Goal: Transaction & Acquisition: Book appointment/travel/reservation

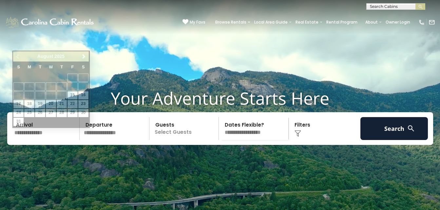
click at [48, 140] on input "text" at bounding box center [46, 128] width 68 height 23
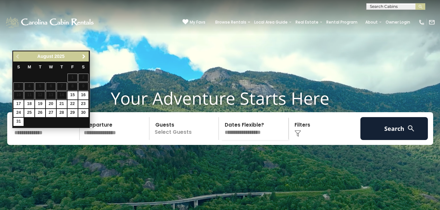
click at [84, 54] on span "Next" at bounding box center [83, 56] width 5 height 5
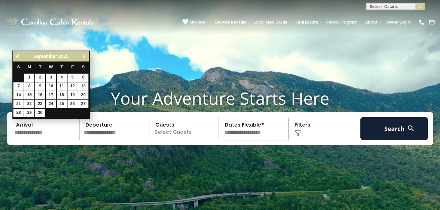
click at [84, 54] on span "Next" at bounding box center [83, 56] width 5 height 5
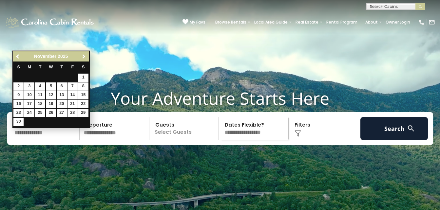
click at [84, 54] on span "Next" at bounding box center [83, 56] width 5 height 5
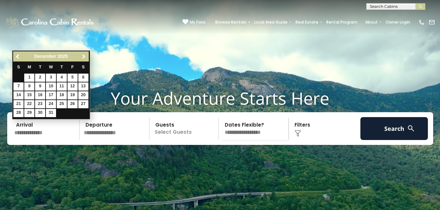
click at [84, 54] on span "Next" at bounding box center [83, 56] width 5 height 5
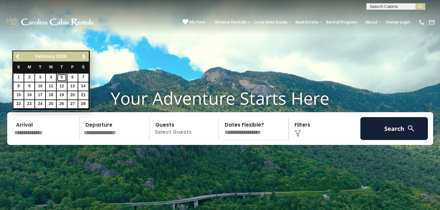
click at [62, 77] on link "5" at bounding box center [62, 78] width 10 height 8
type input "******"
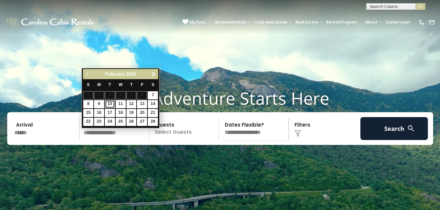
click at [111, 104] on link "10" at bounding box center [110, 104] width 10 height 8
type input "*******"
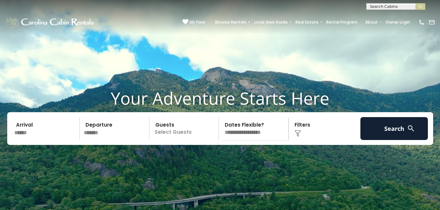
click at [193, 140] on p "Select Guests" at bounding box center [184, 128] width 67 height 23
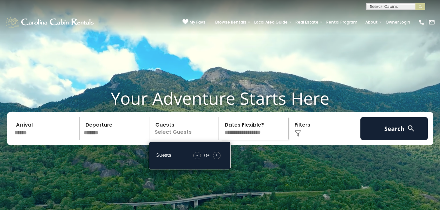
click at [216, 159] on span "+" at bounding box center [216, 155] width 3 height 7
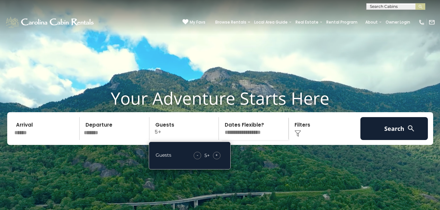
click at [216, 159] on span "+" at bounding box center [216, 155] width 3 height 7
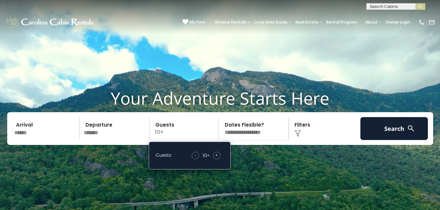
click at [216, 159] on span "+" at bounding box center [216, 155] width 3 height 7
click at [273, 140] on select "**********" at bounding box center [254, 128] width 67 height 23
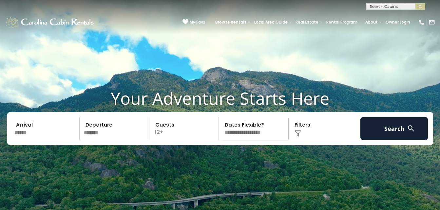
click at [325, 140] on div "Click to Choose" at bounding box center [325, 128] width 68 height 23
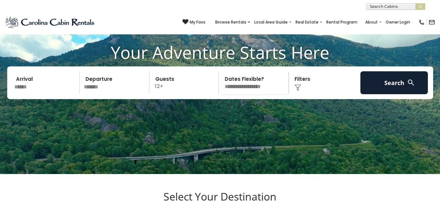
scroll to position [57, 0]
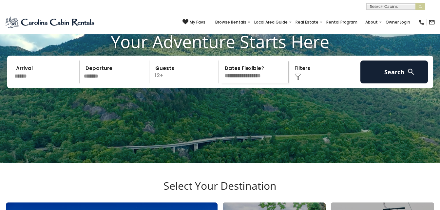
click at [341, 81] on div "Click to Choose" at bounding box center [325, 72] width 68 height 23
click at [320, 82] on div "Click to Choose" at bounding box center [325, 72] width 68 height 23
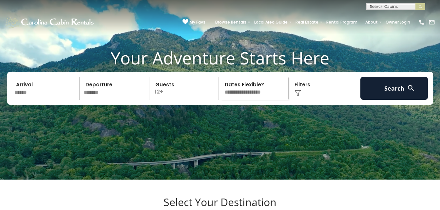
scroll to position [14, 0]
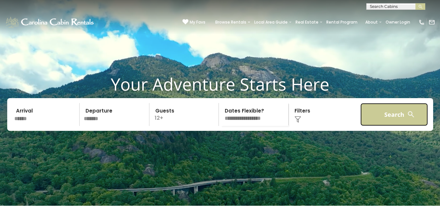
click at [386, 126] on button "Search" at bounding box center [394, 114] width 68 height 23
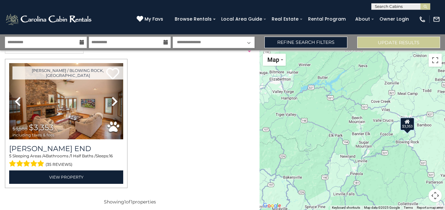
scroll to position [17, 0]
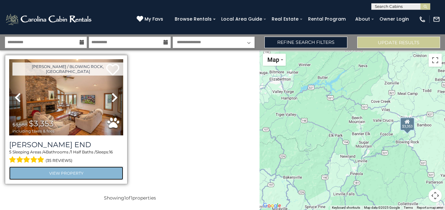
click at [83, 173] on link "View Property" at bounding box center [66, 173] width 114 height 13
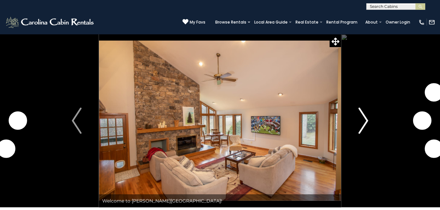
click at [363, 121] on img "Next" at bounding box center [363, 121] width 10 height 26
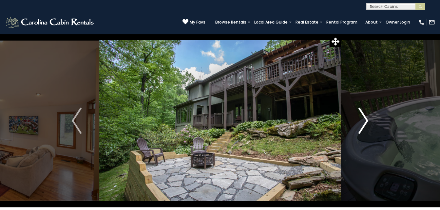
click at [366, 120] on img "Next" at bounding box center [363, 121] width 10 height 26
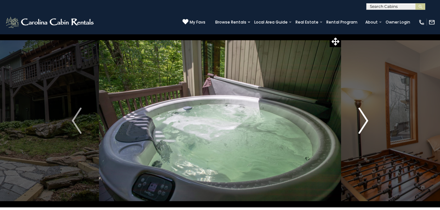
click at [366, 120] on img "Next" at bounding box center [363, 121] width 10 height 26
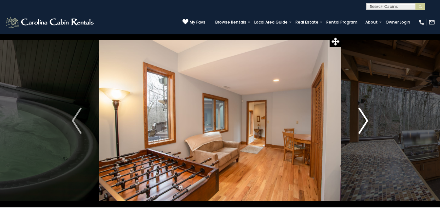
click at [366, 120] on img "Next" at bounding box center [363, 121] width 10 height 26
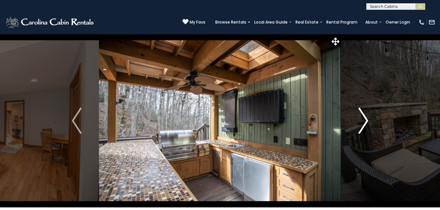
click at [366, 120] on img "Next" at bounding box center [363, 121] width 10 height 26
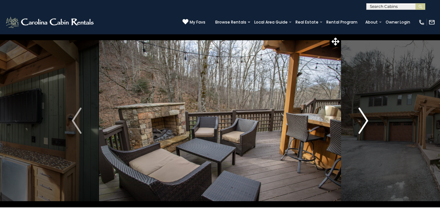
click at [366, 120] on img "Next" at bounding box center [363, 121] width 10 height 26
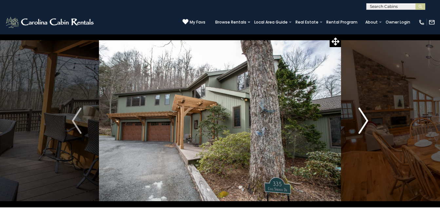
click at [366, 120] on img "Next" at bounding box center [363, 121] width 10 height 26
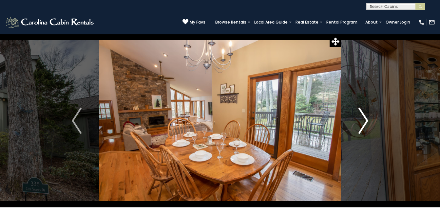
click at [366, 120] on img "Next" at bounding box center [363, 121] width 10 height 26
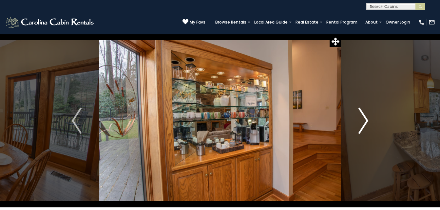
click at [366, 120] on img "Next" at bounding box center [363, 121] width 10 height 26
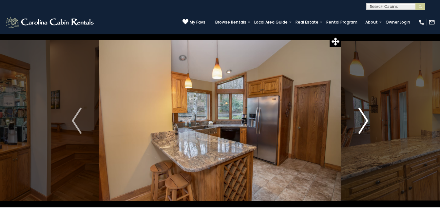
click at [366, 120] on img "Next" at bounding box center [363, 121] width 10 height 26
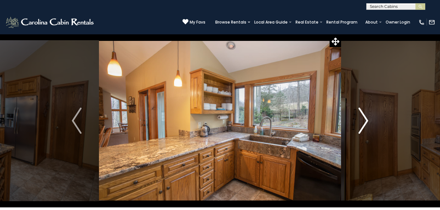
click at [366, 120] on img "Next" at bounding box center [363, 121] width 10 height 26
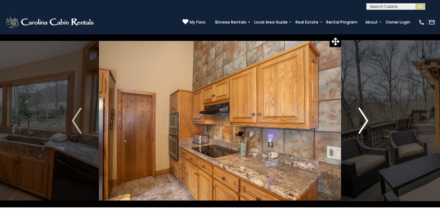
click at [366, 120] on img "Next" at bounding box center [363, 121] width 10 height 26
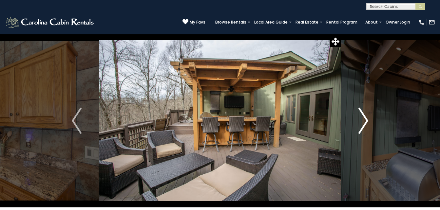
click at [366, 120] on img "Next" at bounding box center [363, 121] width 10 height 26
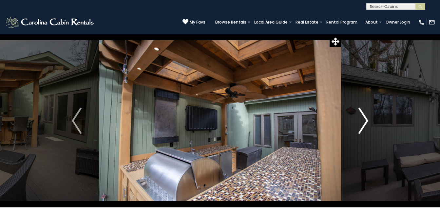
click at [366, 120] on img "Next" at bounding box center [363, 121] width 10 height 26
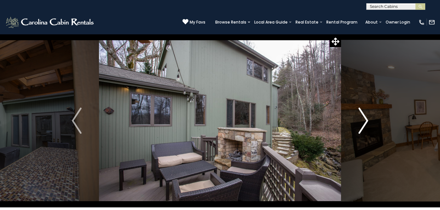
click at [366, 120] on img "Next" at bounding box center [363, 121] width 10 height 26
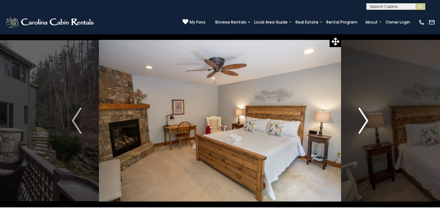
click at [366, 120] on img "Next" at bounding box center [363, 121] width 10 height 26
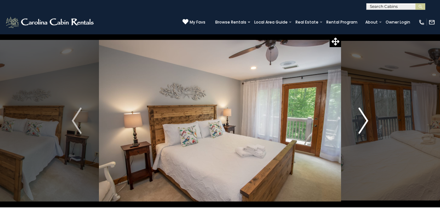
click at [366, 120] on img "Next" at bounding box center [363, 121] width 10 height 26
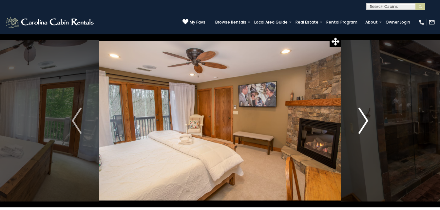
click at [366, 120] on img "Next" at bounding box center [363, 121] width 10 height 26
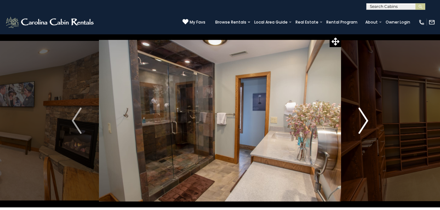
click at [366, 120] on img "Next" at bounding box center [363, 121] width 10 height 26
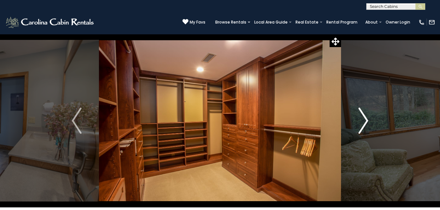
click at [366, 120] on img "Next" at bounding box center [363, 121] width 10 height 26
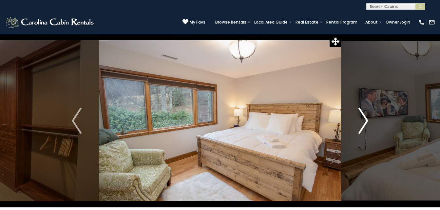
click at [366, 120] on img "Next" at bounding box center [363, 121] width 10 height 26
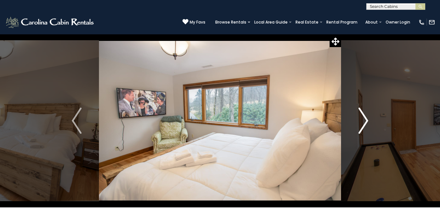
click at [366, 120] on img "Next" at bounding box center [363, 121] width 10 height 26
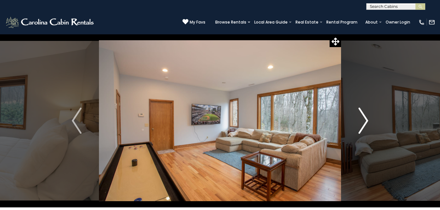
click at [366, 120] on img "Next" at bounding box center [363, 121] width 10 height 26
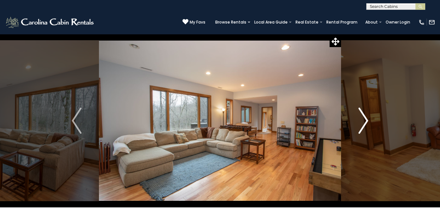
click at [366, 120] on img "Next" at bounding box center [363, 121] width 10 height 26
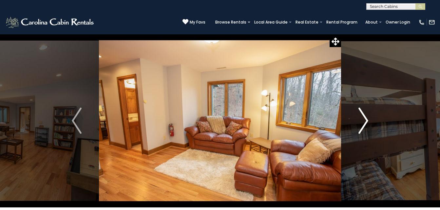
click at [366, 120] on img "Next" at bounding box center [363, 121] width 10 height 26
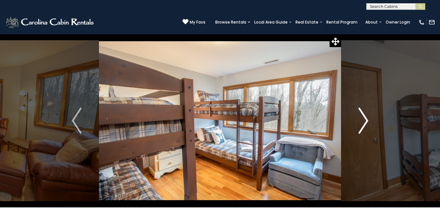
click at [366, 120] on img "Next" at bounding box center [363, 121] width 10 height 26
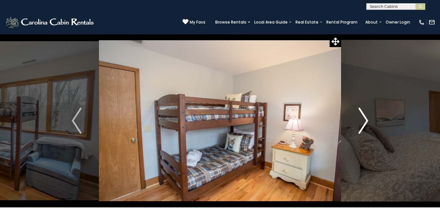
click at [366, 120] on img "Next" at bounding box center [363, 121] width 10 height 26
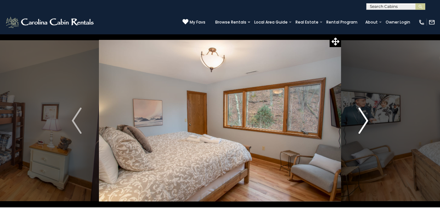
click at [366, 120] on img "Next" at bounding box center [363, 121] width 10 height 26
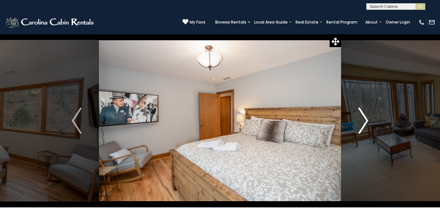
click at [366, 120] on img "Next" at bounding box center [363, 121] width 10 height 26
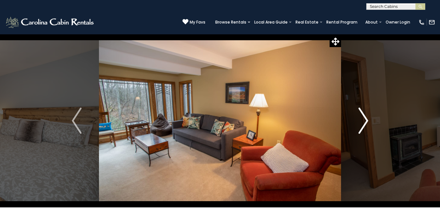
click at [366, 120] on img "Next" at bounding box center [363, 121] width 10 height 26
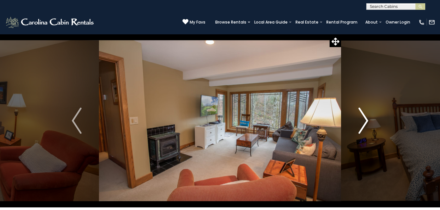
click at [366, 120] on img "Next" at bounding box center [363, 121] width 10 height 26
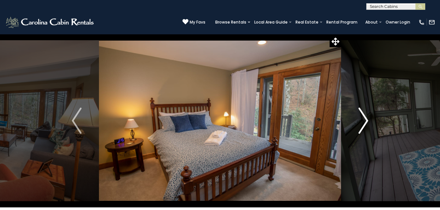
click at [366, 120] on img "Next" at bounding box center [363, 121] width 10 height 26
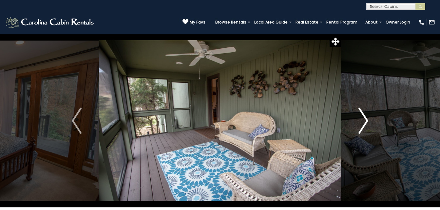
click at [366, 120] on img "Next" at bounding box center [363, 121] width 10 height 26
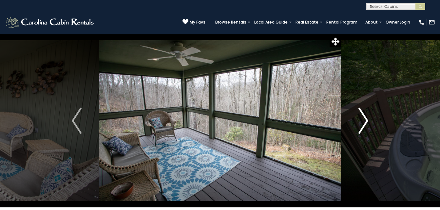
click at [366, 120] on img "Next" at bounding box center [363, 121] width 10 height 26
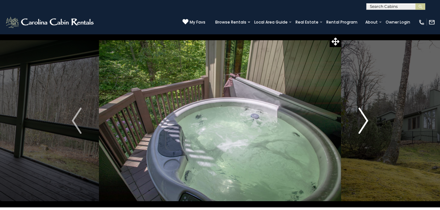
click at [366, 120] on img "Next" at bounding box center [363, 121] width 10 height 26
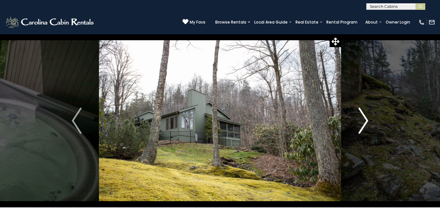
click at [366, 120] on img "Next" at bounding box center [363, 121] width 10 height 26
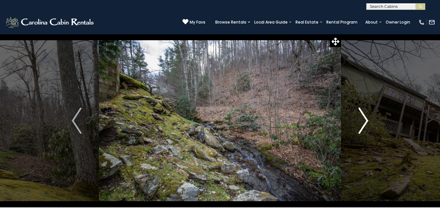
click at [366, 120] on img "Next" at bounding box center [363, 121] width 10 height 26
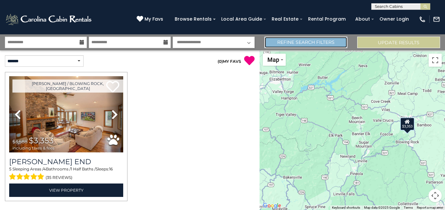
click at [310, 43] on link "Refine Search Filters" at bounding box center [305, 42] width 83 height 11
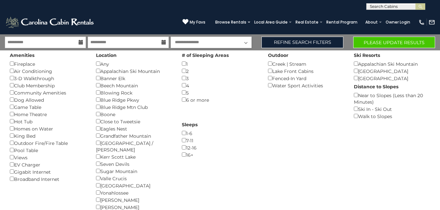
click at [13, 175] on div "Gigabit Internet ()" at bounding box center [48, 171] width 76 height 7
click at [9, 170] on div "Amenities Fireplace () Air Conditioning () 3-D Walkthrough () Club Membership (…" at bounding box center [48, 116] width 86 height 132
click at [400, 42] on button "Please Update Results" at bounding box center [394, 42] width 82 height 11
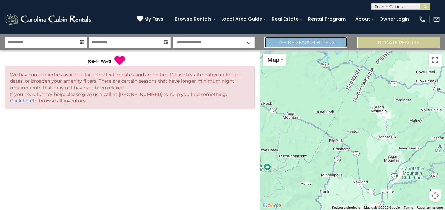
click at [324, 44] on link "Refine Search Filters" at bounding box center [305, 42] width 83 height 11
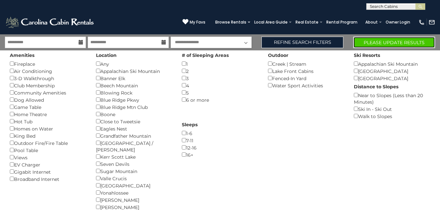
click at [372, 40] on button "Please Update Results" at bounding box center [394, 42] width 82 height 11
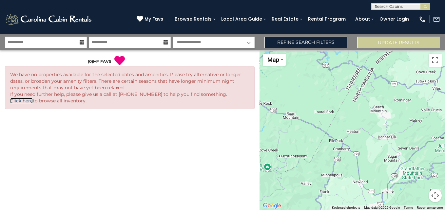
click at [25, 99] on link "Click here" at bounding box center [21, 101] width 23 height 6
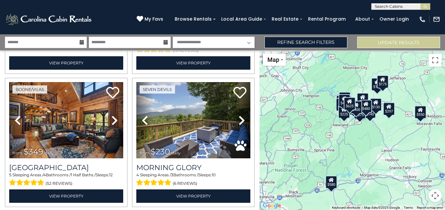
scroll to position [808, 0]
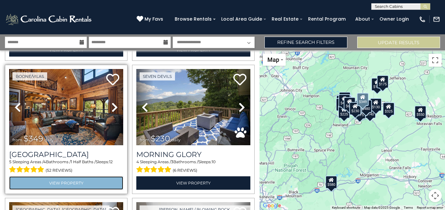
click at [64, 177] on link "View Property" at bounding box center [66, 183] width 114 height 13
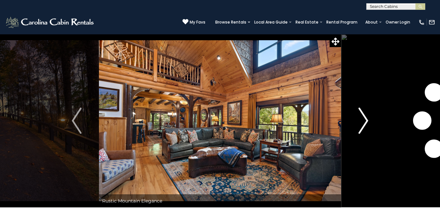
click at [366, 118] on img "Next" at bounding box center [363, 121] width 10 height 26
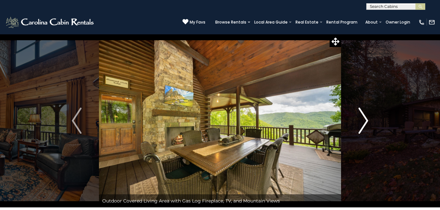
click at [366, 118] on img "Next" at bounding box center [363, 121] width 10 height 26
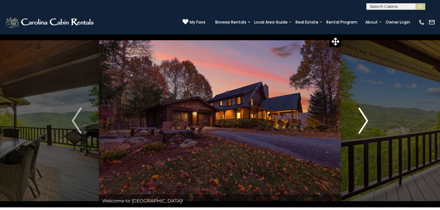
click at [366, 118] on img "Next" at bounding box center [363, 121] width 10 height 26
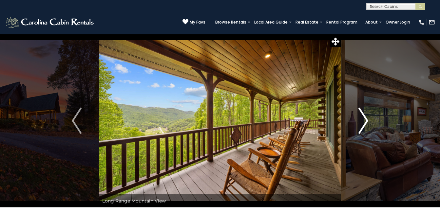
click at [366, 118] on img "Next" at bounding box center [363, 121] width 10 height 26
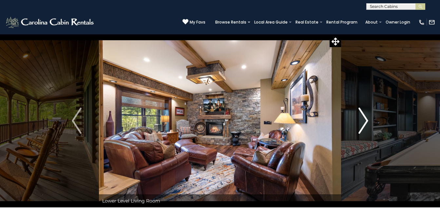
click at [366, 118] on img "Next" at bounding box center [363, 121] width 10 height 26
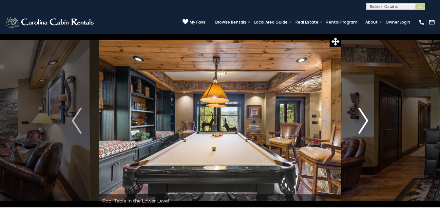
click at [366, 118] on img "Next" at bounding box center [363, 121] width 10 height 26
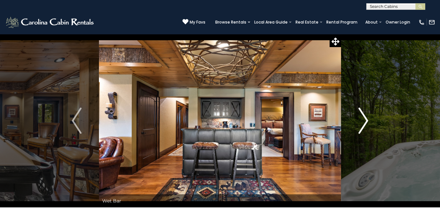
click at [366, 118] on img "Next" at bounding box center [363, 121] width 10 height 26
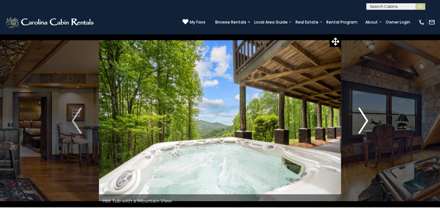
click at [366, 118] on img "Next" at bounding box center [363, 121] width 10 height 26
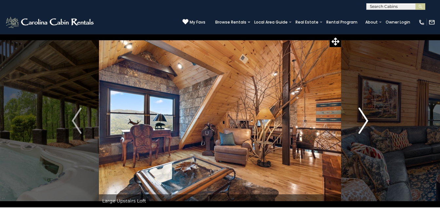
click at [366, 118] on img "Next" at bounding box center [363, 121] width 10 height 26
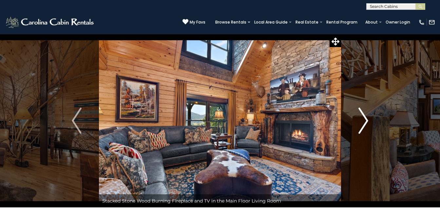
click at [366, 118] on img "Next" at bounding box center [363, 121] width 10 height 26
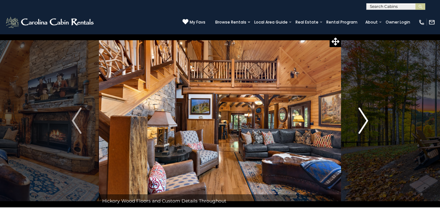
click at [366, 118] on img "Next" at bounding box center [363, 121] width 10 height 26
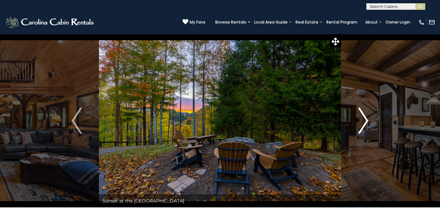
click at [366, 118] on img "Next" at bounding box center [363, 121] width 10 height 26
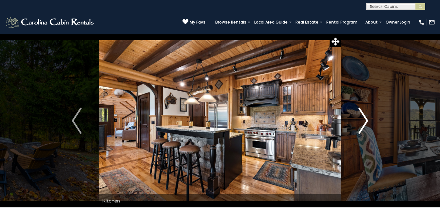
click at [366, 118] on img "Next" at bounding box center [363, 121] width 10 height 26
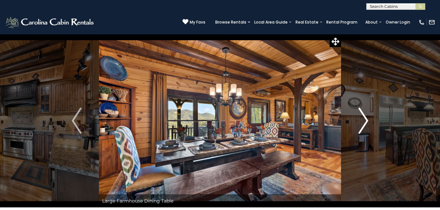
click at [366, 118] on img "Next" at bounding box center [363, 121] width 10 height 26
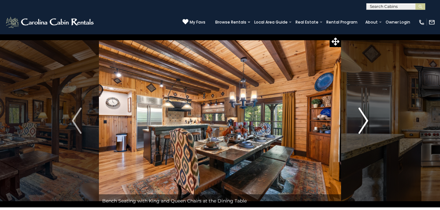
click at [366, 118] on img "Next" at bounding box center [363, 121] width 10 height 26
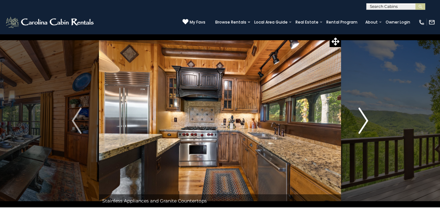
click at [366, 118] on img "Next" at bounding box center [363, 121] width 10 height 26
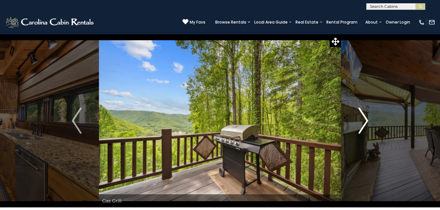
click at [366, 118] on img "Next" at bounding box center [363, 121] width 10 height 26
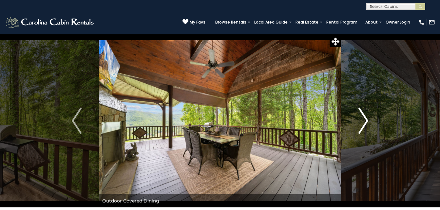
click at [366, 118] on img "Next" at bounding box center [363, 121] width 10 height 26
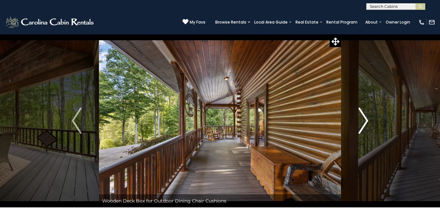
click at [366, 118] on img "Next" at bounding box center [363, 121] width 10 height 26
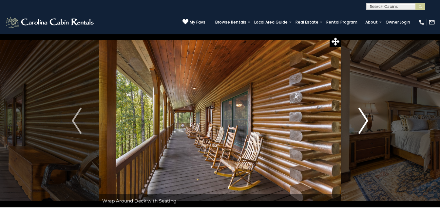
click at [366, 118] on img "Next" at bounding box center [363, 121] width 10 height 26
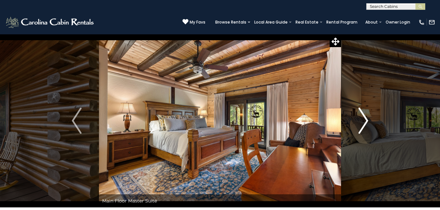
click at [366, 118] on img "Next" at bounding box center [363, 121] width 10 height 26
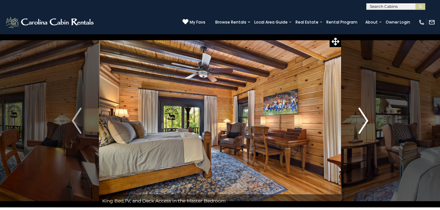
click at [366, 118] on img "Next" at bounding box center [363, 121] width 10 height 26
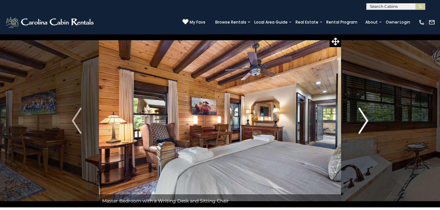
click at [366, 118] on img "Next" at bounding box center [363, 121] width 10 height 26
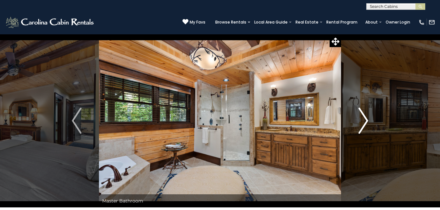
click at [366, 118] on img "Next" at bounding box center [363, 121] width 10 height 26
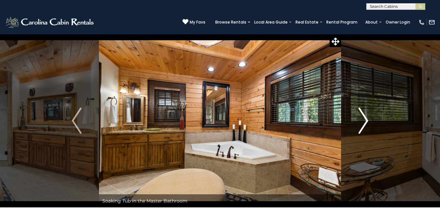
click at [366, 118] on img "Next" at bounding box center [363, 121] width 10 height 26
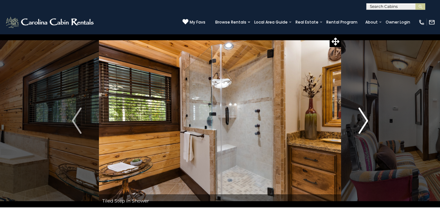
click at [366, 118] on img "Next" at bounding box center [363, 121] width 10 height 26
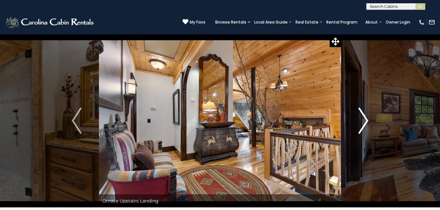
click at [366, 118] on img "Next" at bounding box center [363, 121] width 10 height 26
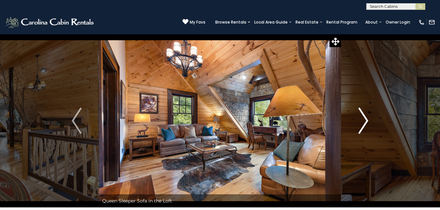
click at [366, 118] on img "Next" at bounding box center [363, 121] width 10 height 26
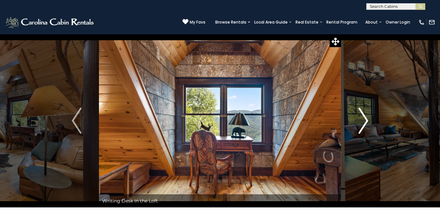
click at [366, 118] on img "Next" at bounding box center [363, 121] width 10 height 26
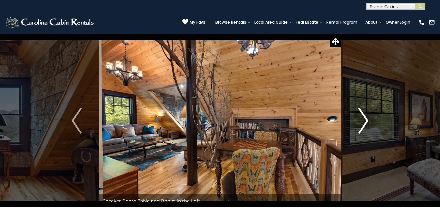
click at [366, 118] on img "Next" at bounding box center [363, 121] width 10 height 26
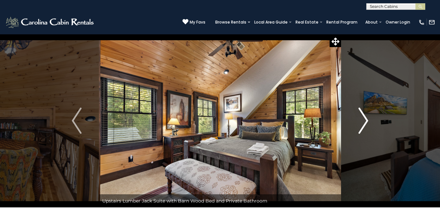
click at [366, 118] on img "Next" at bounding box center [363, 121] width 10 height 26
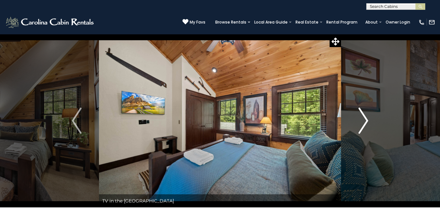
click at [366, 118] on img "Next" at bounding box center [363, 121] width 10 height 26
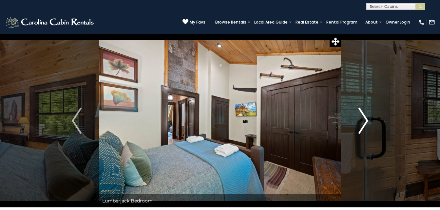
click at [366, 118] on img "Next" at bounding box center [363, 121] width 10 height 26
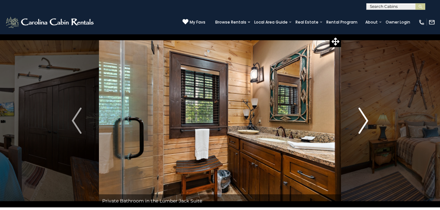
click at [366, 118] on img "Next" at bounding box center [363, 121] width 10 height 26
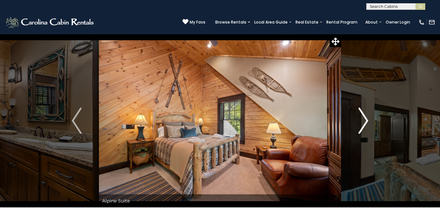
click at [366, 118] on img "Next" at bounding box center [363, 121] width 10 height 26
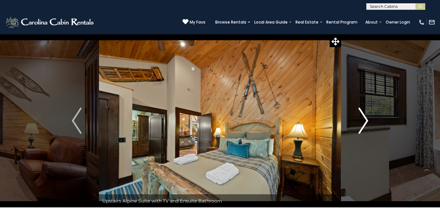
click at [366, 118] on img "Next" at bounding box center [363, 121] width 10 height 26
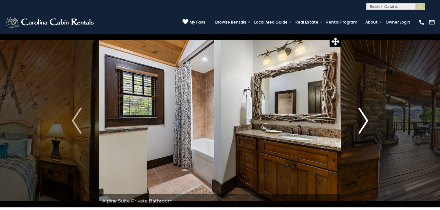
click at [366, 118] on img "Next" at bounding box center [363, 121] width 10 height 26
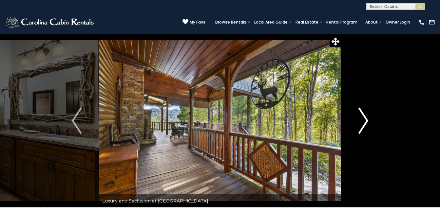
click at [366, 118] on img "Next" at bounding box center [363, 121] width 10 height 26
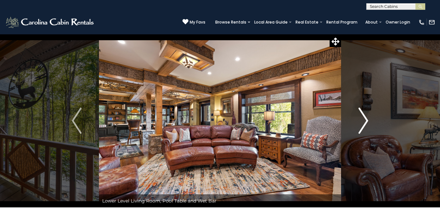
click at [366, 118] on img "Next" at bounding box center [363, 121] width 10 height 26
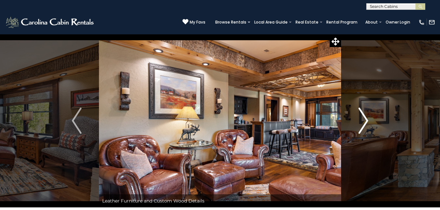
click at [366, 118] on img "Next" at bounding box center [363, 121] width 10 height 26
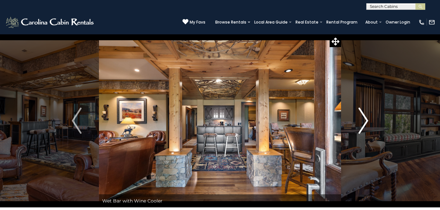
click at [366, 118] on img "Next" at bounding box center [363, 121] width 10 height 26
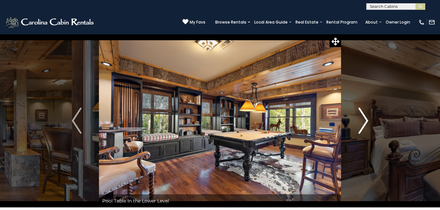
click at [366, 118] on img "Next" at bounding box center [363, 121] width 10 height 26
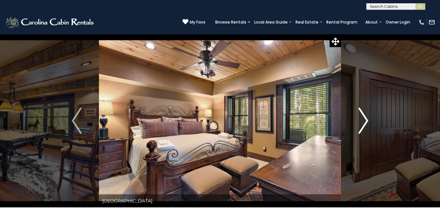
click at [366, 118] on img "Next" at bounding box center [363, 121] width 10 height 26
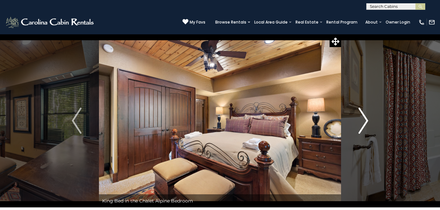
click at [366, 118] on img "Next" at bounding box center [363, 121] width 10 height 26
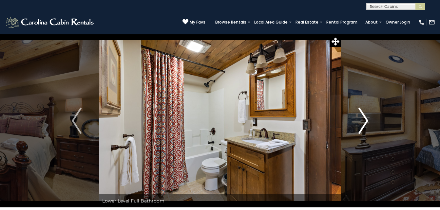
click at [366, 118] on img "Next" at bounding box center [363, 121] width 10 height 26
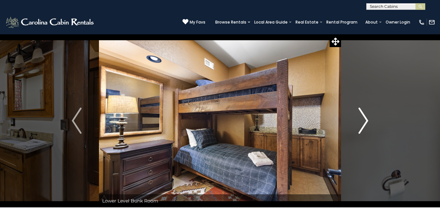
click at [366, 118] on img "Next" at bounding box center [363, 121] width 10 height 26
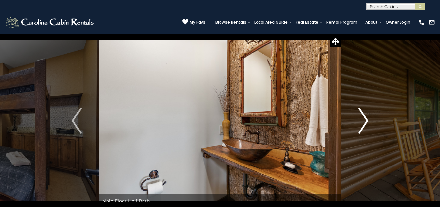
click at [366, 118] on img "Next" at bounding box center [363, 121] width 10 height 26
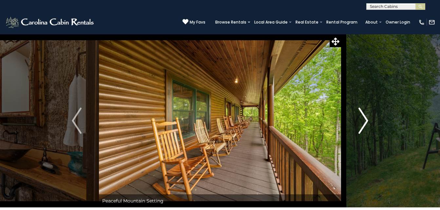
click at [366, 118] on img "Next" at bounding box center [363, 121] width 10 height 26
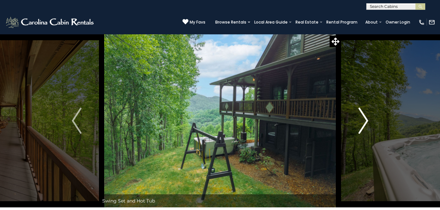
click at [366, 118] on img "Next" at bounding box center [363, 121] width 10 height 26
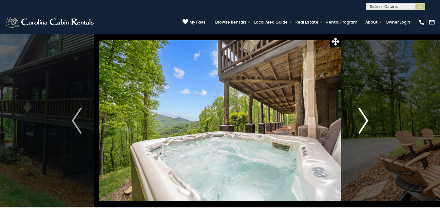
click at [366, 118] on img "Next" at bounding box center [363, 121] width 10 height 26
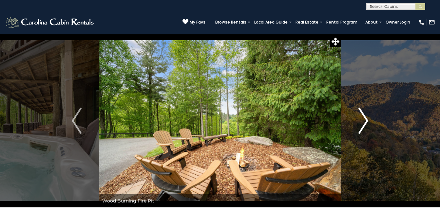
click at [366, 118] on img "Next" at bounding box center [363, 121] width 10 height 26
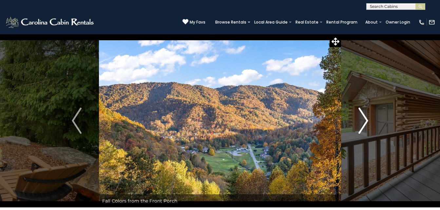
click at [366, 118] on img "Next" at bounding box center [363, 121] width 10 height 26
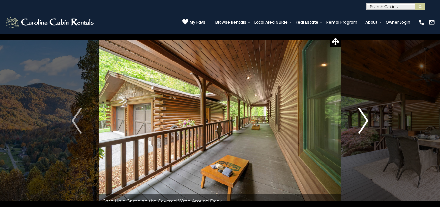
click at [366, 118] on img "Next" at bounding box center [363, 121] width 10 height 26
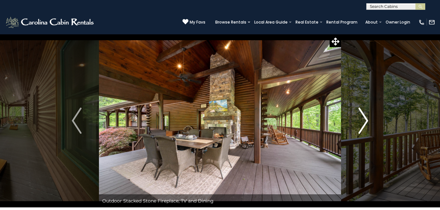
click at [366, 118] on img "Next" at bounding box center [363, 121] width 10 height 26
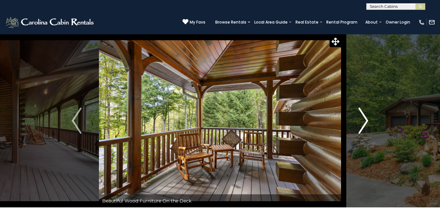
click at [366, 118] on img "Next" at bounding box center [363, 121] width 10 height 26
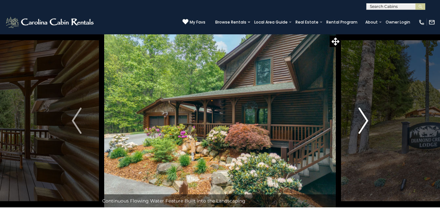
click at [366, 118] on img "Next" at bounding box center [363, 121] width 10 height 26
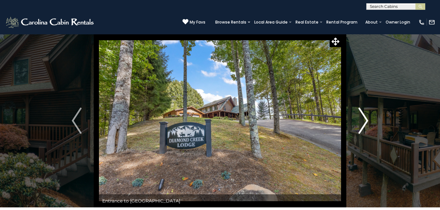
click at [366, 118] on img "Next" at bounding box center [363, 121] width 10 height 26
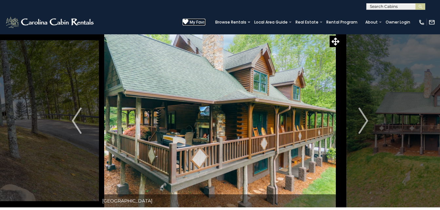
click at [182, 19] on icon at bounding box center [185, 22] width 6 height 6
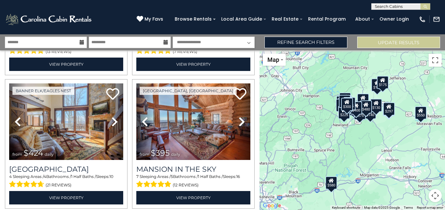
scroll to position [406, 0]
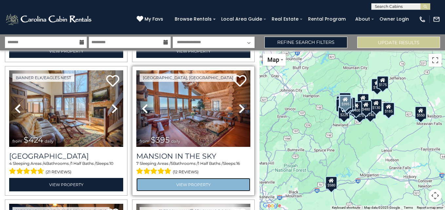
click at [186, 178] on link "View Property" at bounding box center [193, 184] width 114 height 13
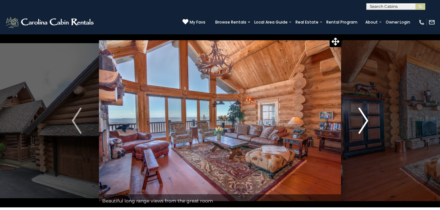
click at [365, 124] on img "Next" at bounding box center [363, 121] width 10 height 26
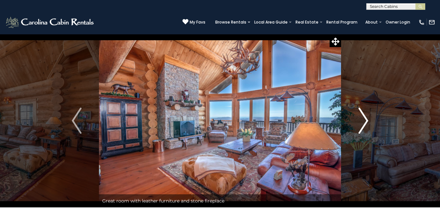
click at [365, 124] on img "Next" at bounding box center [363, 121] width 10 height 26
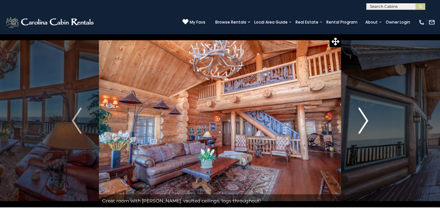
click at [365, 124] on img "Next" at bounding box center [363, 121] width 10 height 26
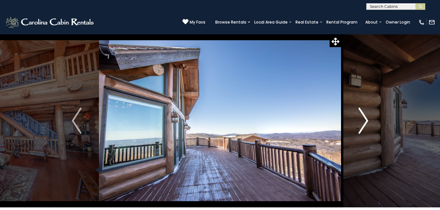
click at [365, 124] on img "Next" at bounding box center [363, 121] width 10 height 26
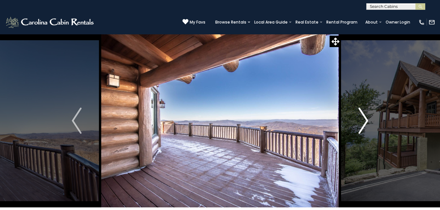
click at [365, 124] on img "Next" at bounding box center [363, 121] width 10 height 26
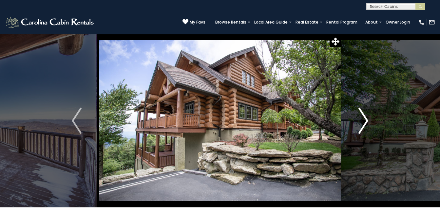
click at [365, 124] on img "Next" at bounding box center [363, 121] width 10 height 26
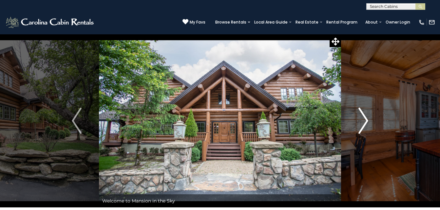
click at [365, 124] on img "Next" at bounding box center [363, 121] width 10 height 26
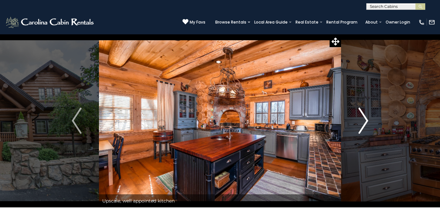
click at [365, 124] on img "Next" at bounding box center [363, 121] width 10 height 26
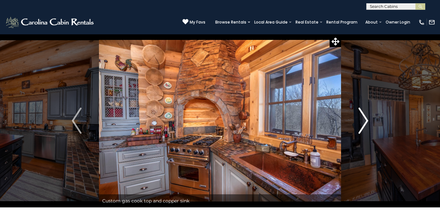
click at [365, 124] on img "Next" at bounding box center [363, 121] width 10 height 26
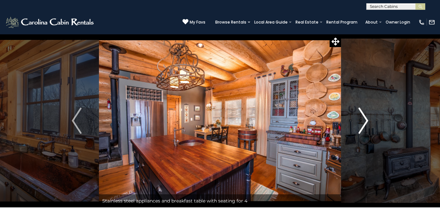
click at [365, 124] on img "Next" at bounding box center [363, 121] width 10 height 26
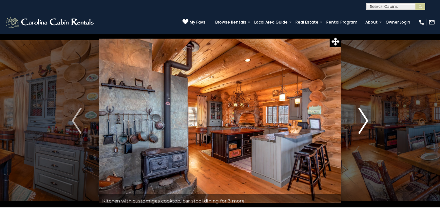
click at [365, 124] on img "Next" at bounding box center [363, 121] width 10 height 26
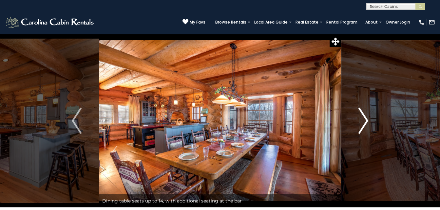
click at [365, 124] on img "Next" at bounding box center [363, 121] width 10 height 26
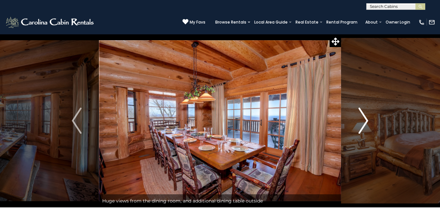
click at [365, 124] on img "Next" at bounding box center [363, 121] width 10 height 26
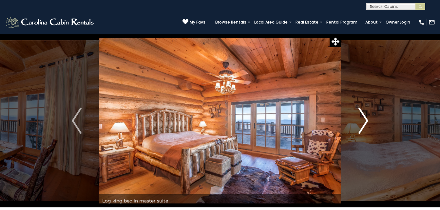
click at [365, 124] on img "Next" at bounding box center [363, 121] width 10 height 26
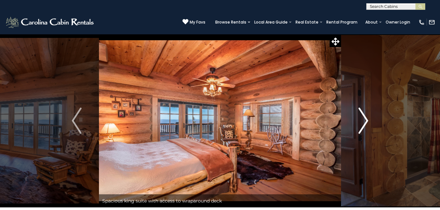
click at [365, 124] on img "Next" at bounding box center [363, 121] width 10 height 26
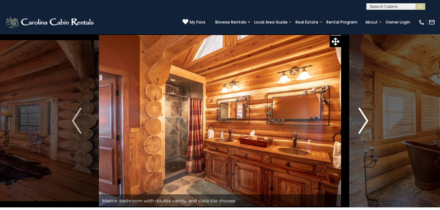
click at [365, 124] on img "Next" at bounding box center [363, 121] width 10 height 26
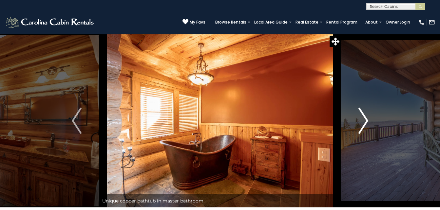
click at [365, 124] on img "Next" at bounding box center [363, 121] width 10 height 26
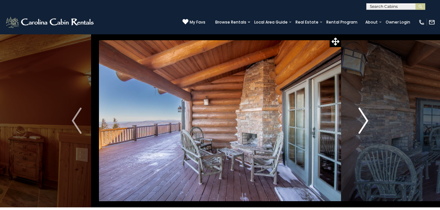
click at [365, 124] on img "Next" at bounding box center [363, 121] width 10 height 26
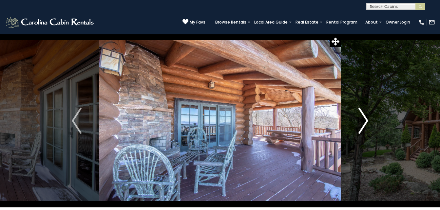
click at [365, 124] on img "Next" at bounding box center [363, 121] width 10 height 26
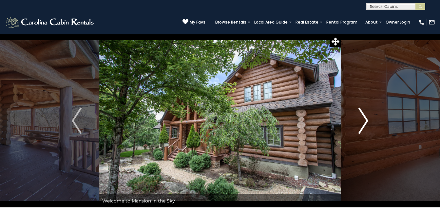
click at [365, 124] on img "Next" at bounding box center [363, 121] width 10 height 26
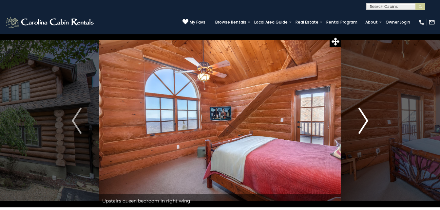
click at [365, 124] on img "Next" at bounding box center [363, 121] width 10 height 26
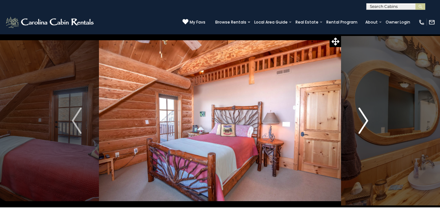
click at [365, 124] on img "Next" at bounding box center [363, 121] width 10 height 26
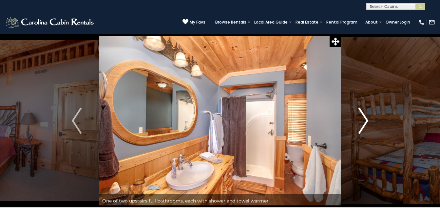
click at [365, 124] on img "Next" at bounding box center [363, 121] width 10 height 26
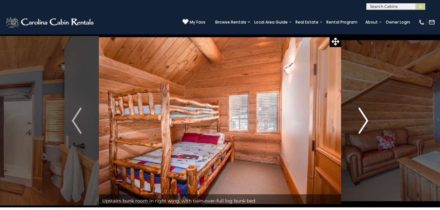
click at [365, 124] on img "Next" at bounding box center [363, 121] width 10 height 26
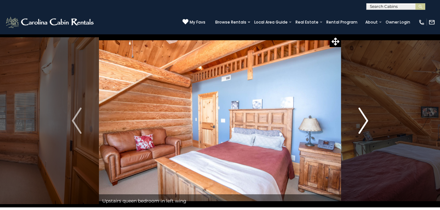
click at [365, 124] on img "Next" at bounding box center [363, 121] width 10 height 26
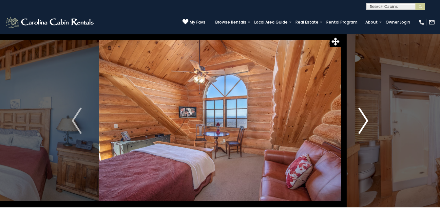
click at [365, 124] on img "Next" at bounding box center [363, 121] width 10 height 26
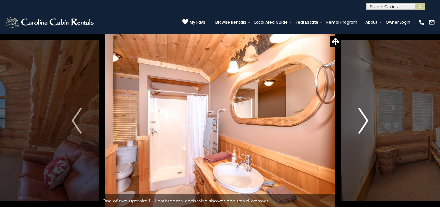
click at [365, 124] on img "Next" at bounding box center [363, 121] width 10 height 26
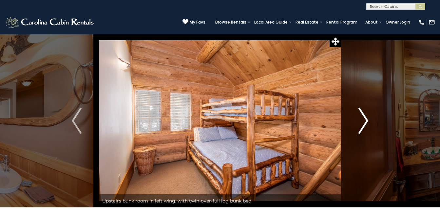
click at [365, 124] on img "Next" at bounding box center [363, 121] width 10 height 26
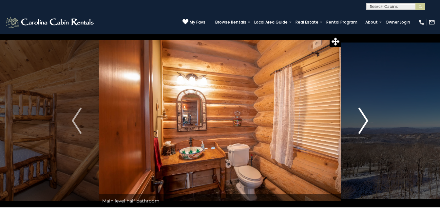
click at [365, 124] on img "Next" at bounding box center [363, 121] width 10 height 26
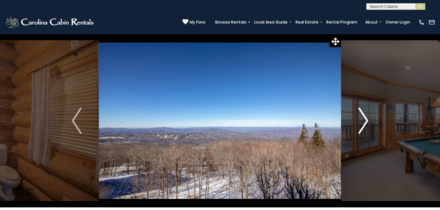
click at [365, 124] on img "Next" at bounding box center [363, 121] width 10 height 26
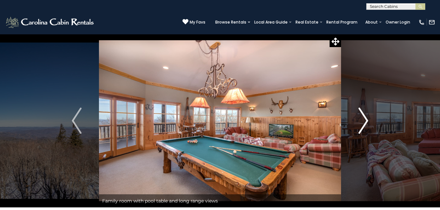
click at [365, 124] on img "Next" at bounding box center [363, 121] width 10 height 26
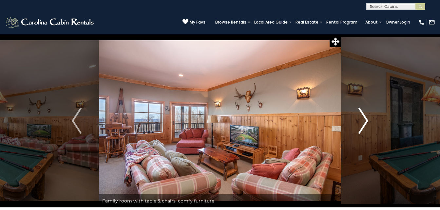
click at [365, 124] on img "Next" at bounding box center [363, 121] width 10 height 26
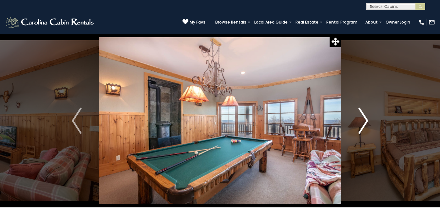
click at [365, 124] on img "Next" at bounding box center [363, 121] width 10 height 26
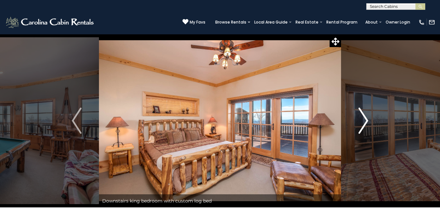
click at [365, 124] on img "Next" at bounding box center [363, 121] width 10 height 26
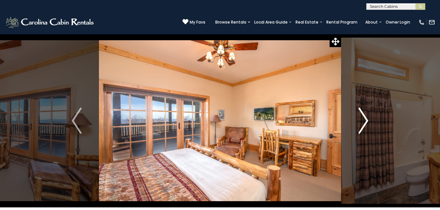
click at [365, 124] on img "Next" at bounding box center [363, 121] width 10 height 26
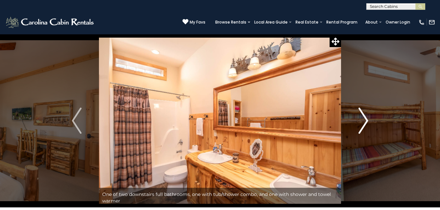
click at [365, 124] on img "Next" at bounding box center [363, 121] width 10 height 26
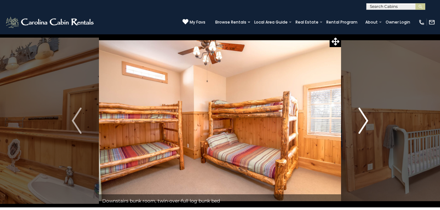
click at [365, 124] on img "Next" at bounding box center [363, 121] width 10 height 26
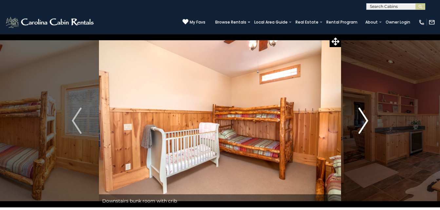
click at [365, 124] on img "Next" at bounding box center [363, 121] width 10 height 26
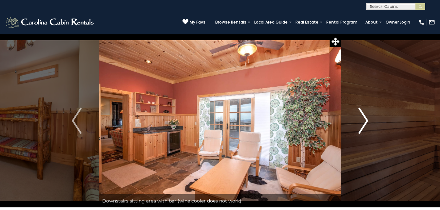
click at [365, 124] on img "Next" at bounding box center [363, 121] width 10 height 26
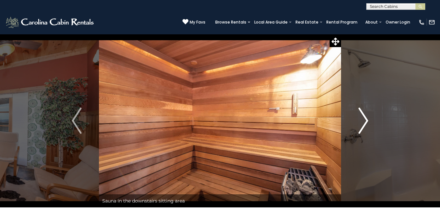
click at [365, 124] on img "Next" at bounding box center [363, 121] width 10 height 26
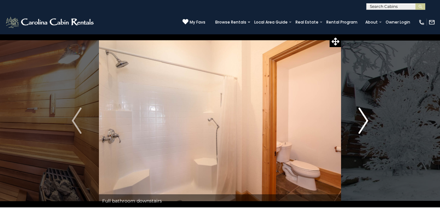
click at [365, 124] on img "Next" at bounding box center [363, 121] width 10 height 26
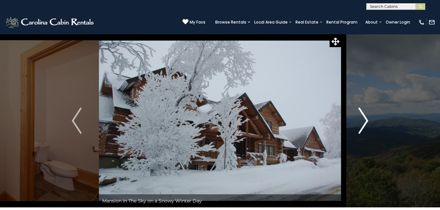
click at [365, 124] on img "Next" at bounding box center [363, 121] width 10 height 26
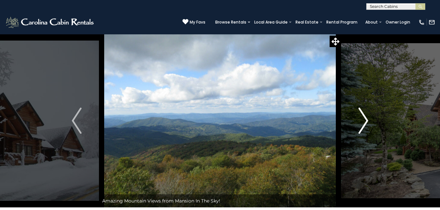
click at [365, 124] on img "Next" at bounding box center [363, 121] width 10 height 26
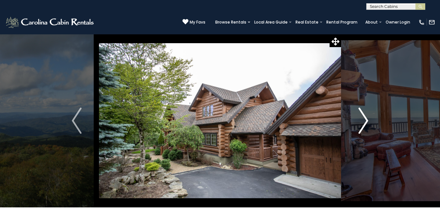
click at [365, 124] on img "Next" at bounding box center [363, 121] width 10 height 26
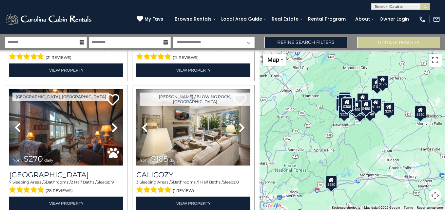
scroll to position [524, 0]
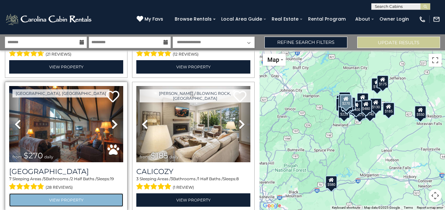
click at [73, 194] on link "View Property" at bounding box center [66, 200] width 114 height 13
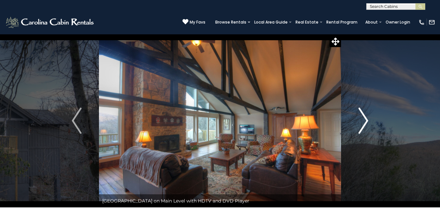
click at [370, 116] on button "Next" at bounding box center [363, 121] width 45 height 174
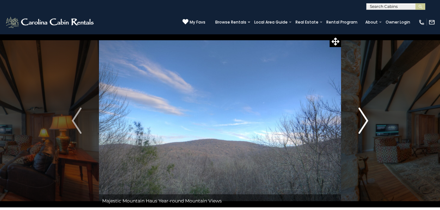
click at [370, 116] on button "Next" at bounding box center [363, 121] width 45 height 174
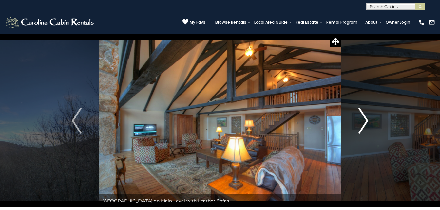
click at [370, 116] on button "Next" at bounding box center [363, 121] width 45 height 174
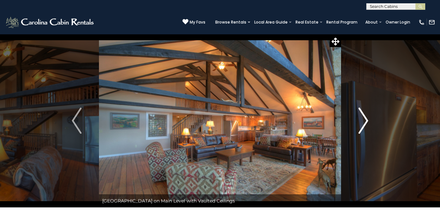
click at [370, 116] on button "Next" at bounding box center [363, 121] width 45 height 174
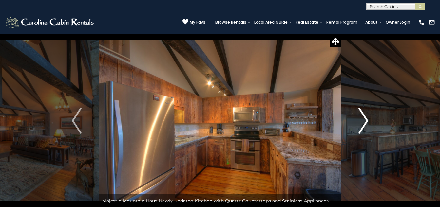
click at [370, 116] on button "Next" at bounding box center [363, 121] width 45 height 174
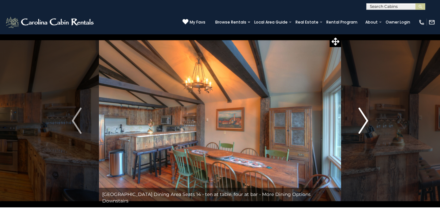
click at [365, 119] on img "Next" at bounding box center [363, 121] width 10 height 26
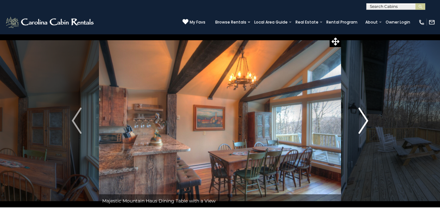
click at [365, 119] on img "Next" at bounding box center [363, 121] width 10 height 26
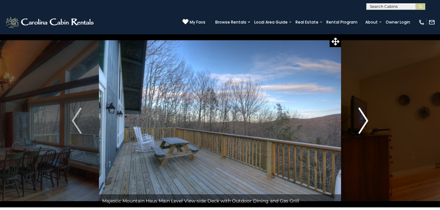
click at [365, 119] on img "Next" at bounding box center [363, 121] width 10 height 26
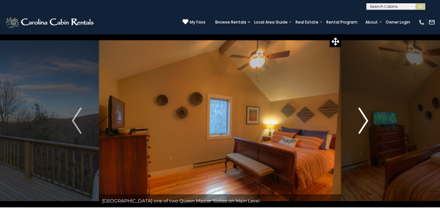
click at [365, 119] on img "Next" at bounding box center [363, 121] width 10 height 26
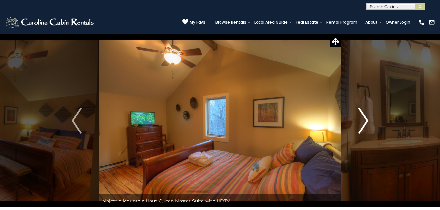
click at [365, 119] on img "Next" at bounding box center [363, 121] width 10 height 26
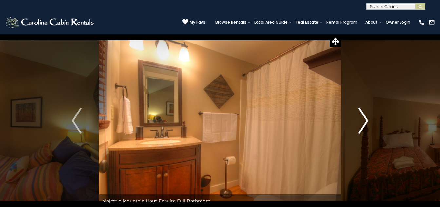
click at [365, 119] on img "Next" at bounding box center [363, 121] width 10 height 26
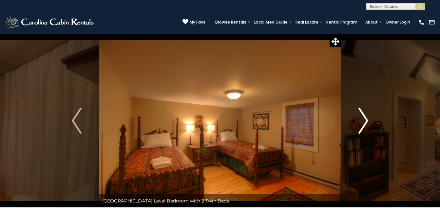
click at [365, 119] on img "Next" at bounding box center [363, 121] width 10 height 26
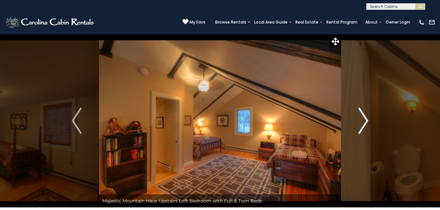
click at [365, 119] on img "Next" at bounding box center [363, 121] width 10 height 26
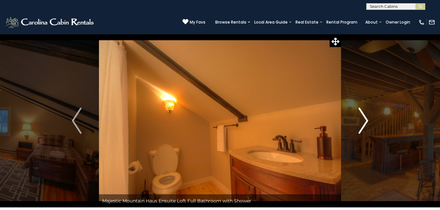
click at [365, 119] on img "Next" at bounding box center [363, 121] width 10 height 26
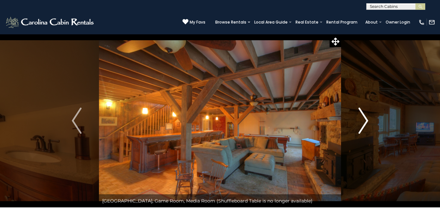
click at [365, 119] on img "Next" at bounding box center [363, 121] width 10 height 26
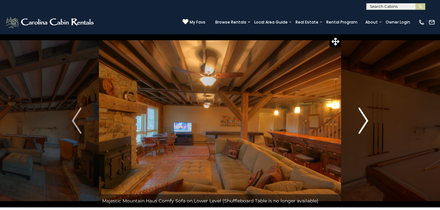
click at [365, 119] on img "Next" at bounding box center [363, 121] width 10 height 26
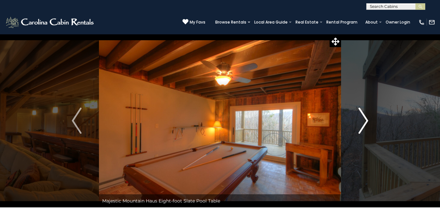
click at [365, 119] on img "Next" at bounding box center [363, 121] width 10 height 26
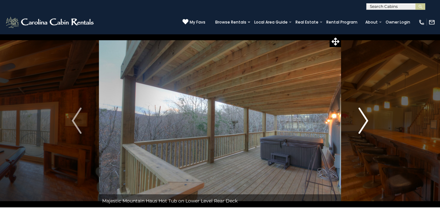
click at [365, 119] on img "Next" at bounding box center [363, 121] width 10 height 26
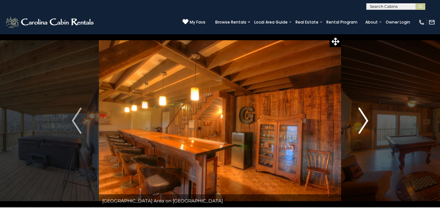
click at [365, 119] on img "Next" at bounding box center [363, 121] width 10 height 26
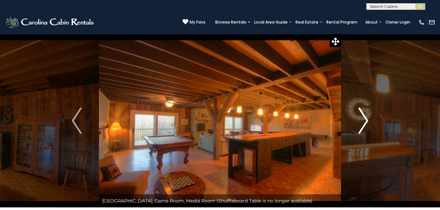
click at [365, 119] on img "Next" at bounding box center [363, 121] width 10 height 26
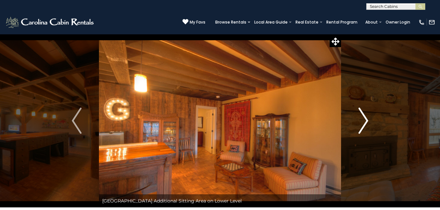
click at [365, 119] on img "Next" at bounding box center [363, 121] width 10 height 26
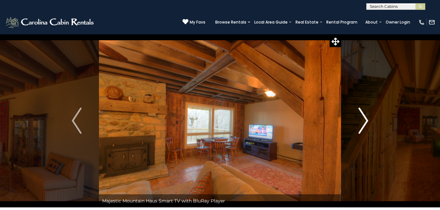
click at [365, 119] on img "Next" at bounding box center [363, 121] width 10 height 26
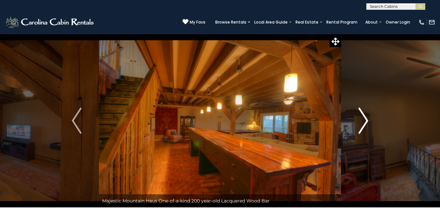
click at [365, 119] on img "Next" at bounding box center [363, 121] width 10 height 26
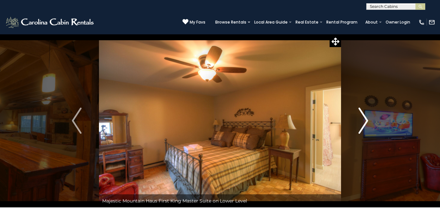
click at [365, 119] on img "Next" at bounding box center [363, 121] width 10 height 26
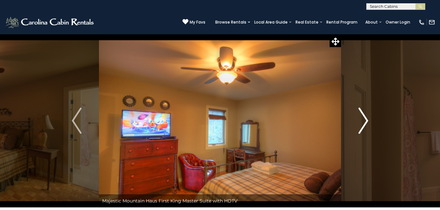
click at [365, 119] on img "Next" at bounding box center [363, 121] width 10 height 26
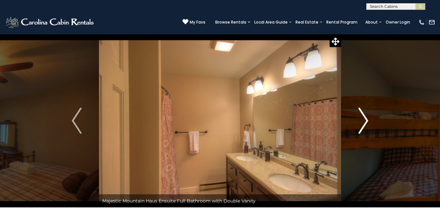
click at [365, 119] on img "Next" at bounding box center [363, 121] width 10 height 26
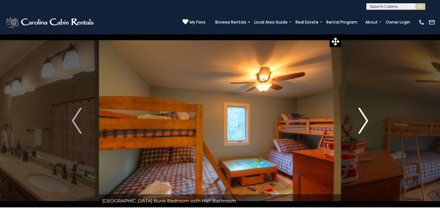
click at [365, 119] on img "Next" at bounding box center [363, 121] width 10 height 26
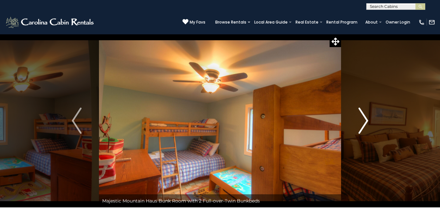
click at [365, 119] on img "Next" at bounding box center [363, 121] width 10 height 26
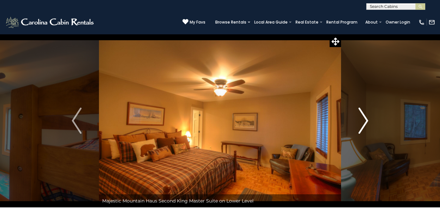
click at [365, 119] on img "Next" at bounding box center [363, 121] width 10 height 26
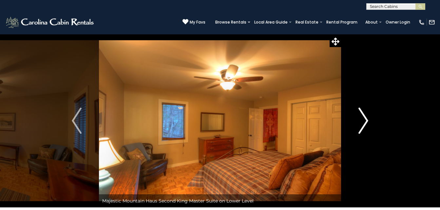
click at [365, 119] on img "Next" at bounding box center [363, 121] width 10 height 26
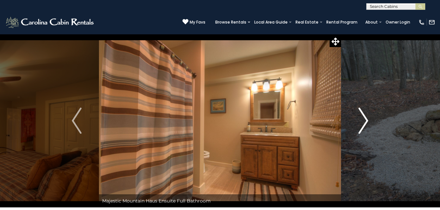
click at [365, 119] on img "Next" at bounding box center [363, 121] width 10 height 26
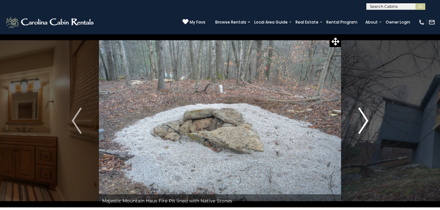
click at [365, 119] on img "Next" at bounding box center [363, 121] width 10 height 26
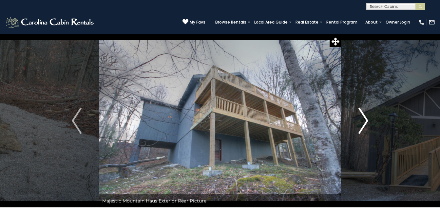
click at [365, 119] on img "Next" at bounding box center [363, 121] width 10 height 26
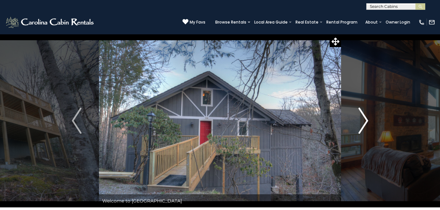
click at [365, 119] on img "Next" at bounding box center [363, 121] width 10 height 26
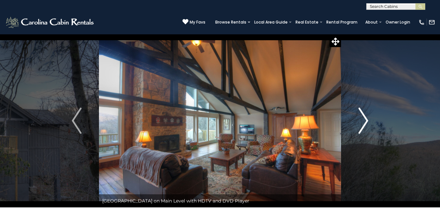
click at [365, 119] on img "Next" at bounding box center [363, 121] width 10 height 26
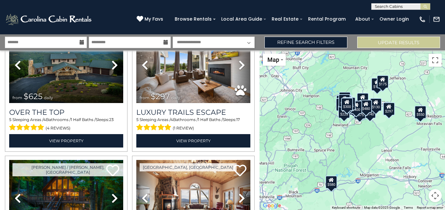
scroll to position [52, 0]
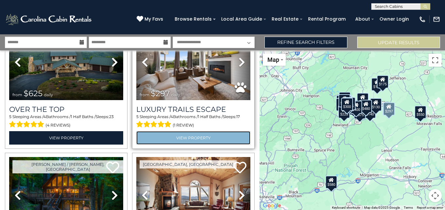
click at [181, 136] on link "View Property" at bounding box center [193, 137] width 114 height 13
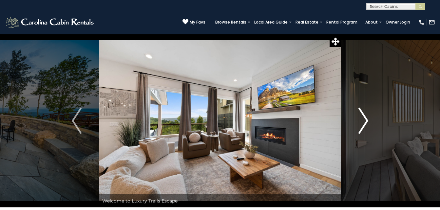
click at [363, 113] on img "Next" at bounding box center [363, 121] width 10 height 26
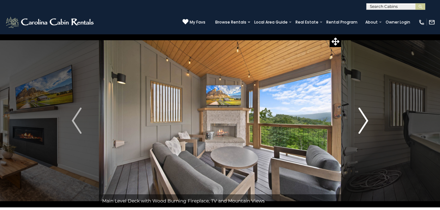
click at [363, 113] on img "Next" at bounding box center [363, 121] width 10 height 26
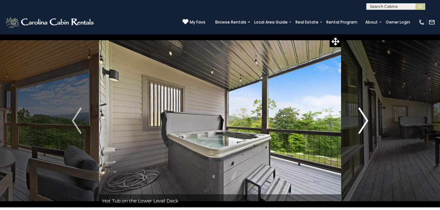
click at [363, 113] on img "Next" at bounding box center [363, 121] width 10 height 26
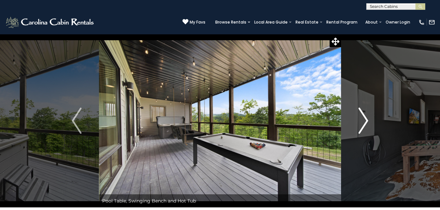
click at [363, 113] on img "Next" at bounding box center [363, 121] width 10 height 26
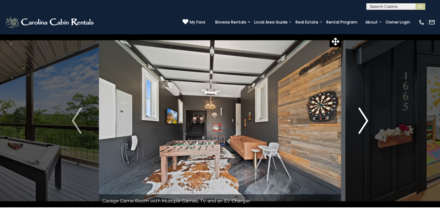
click at [363, 113] on img "Next" at bounding box center [363, 121] width 10 height 26
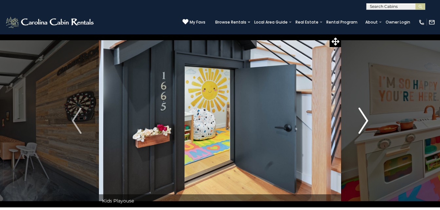
click at [363, 113] on img "Next" at bounding box center [363, 121] width 10 height 26
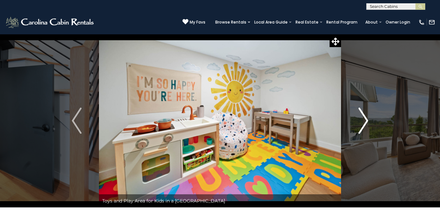
click at [363, 113] on img "Next" at bounding box center [363, 121] width 10 height 26
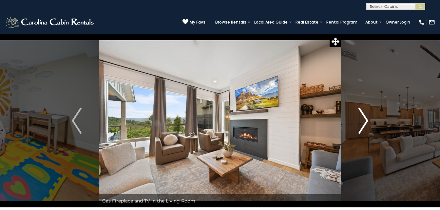
click at [363, 113] on img "Next" at bounding box center [363, 121] width 10 height 26
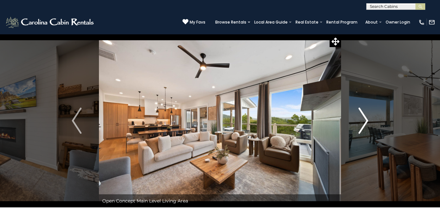
click at [363, 113] on img "Next" at bounding box center [363, 121] width 10 height 26
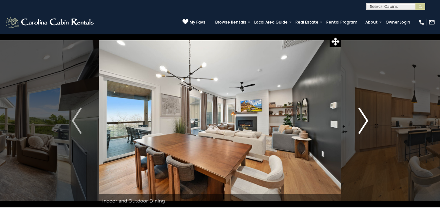
click at [363, 113] on img "Next" at bounding box center [363, 121] width 10 height 26
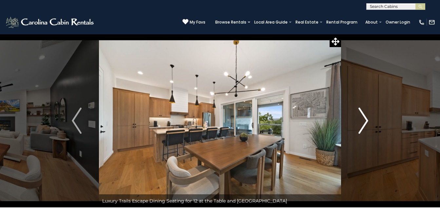
click at [363, 113] on img "Next" at bounding box center [363, 121] width 10 height 26
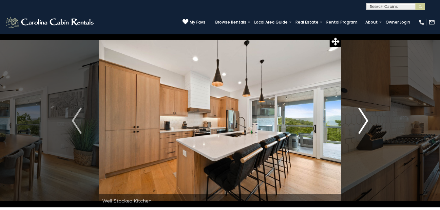
click at [363, 113] on img "Next" at bounding box center [363, 121] width 10 height 26
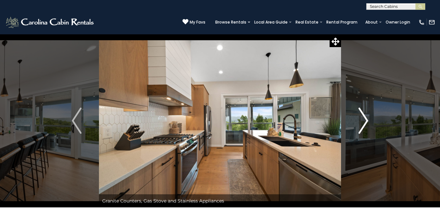
click at [363, 113] on img "Next" at bounding box center [363, 121] width 10 height 26
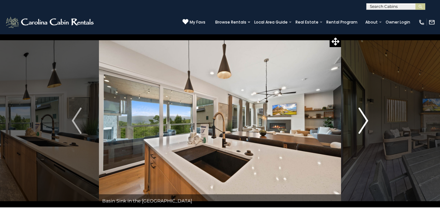
click at [363, 113] on img "Next" at bounding box center [363, 121] width 10 height 26
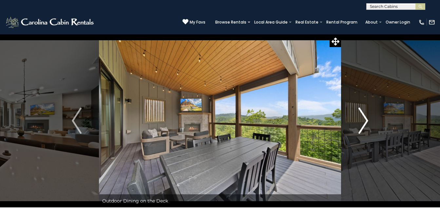
click at [363, 113] on img "Next" at bounding box center [363, 121] width 10 height 26
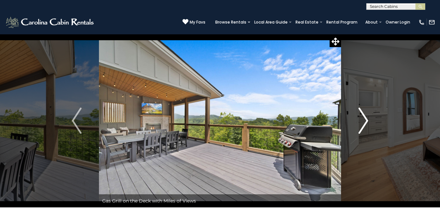
click at [363, 113] on img "Next" at bounding box center [363, 121] width 10 height 26
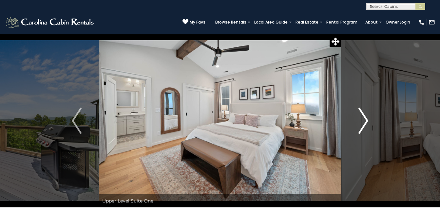
click at [363, 113] on img "Next" at bounding box center [363, 121] width 10 height 26
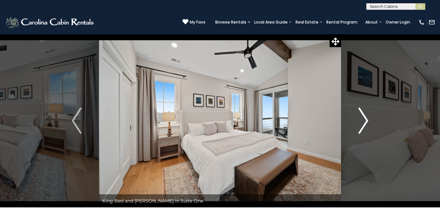
click at [363, 113] on img "Next" at bounding box center [363, 121] width 10 height 26
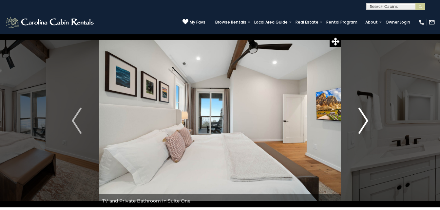
click at [363, 113] on img "Next" at bounding box center [363, 121] width 10 height 26
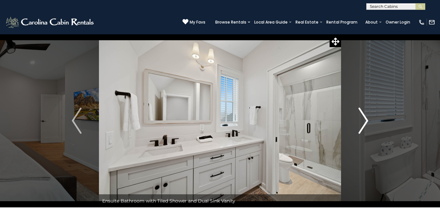
click at [363, 113] on img "Next" at bounding box center [363, 121] width 10 height 26
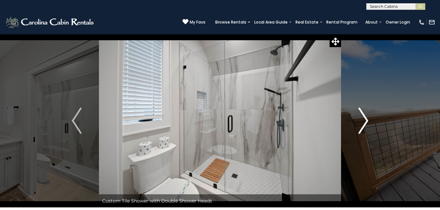
click at [363, 113] on img "Next" at bounding box center [363, 121] width 10 height 26
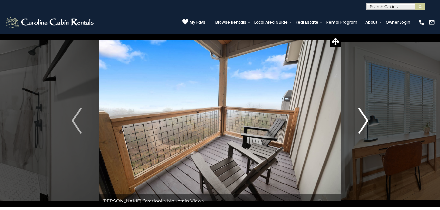
click at [363, 113] on img "Next" at bounding box center [363, 121] width 10 height 26
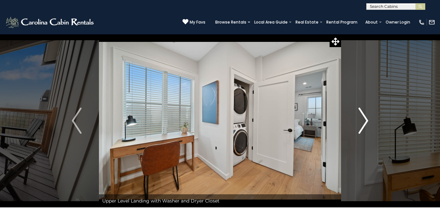
click at [363, 113] on img "Next" at bounding box center [363, 121] width 10 height 26
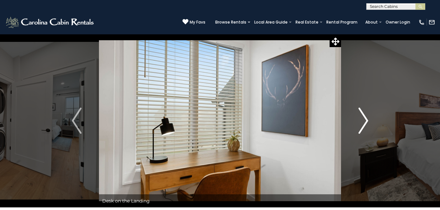
click at [363, 113] on img "Next" at bounding box center [363, 121] width 10 height 26
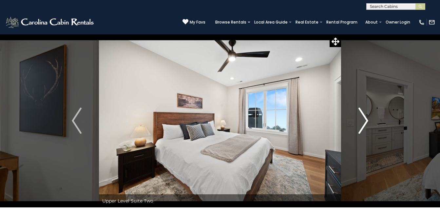
click at [363, 113] on img "Next" at bounding box center [363, 121] width 10 height 26
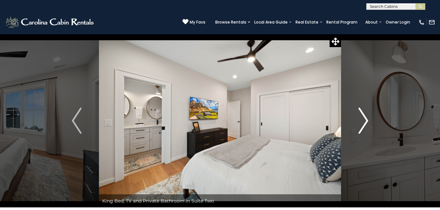
click at [363, 113] on img "Next" at bounding box center [363, 121] width 10 height 26
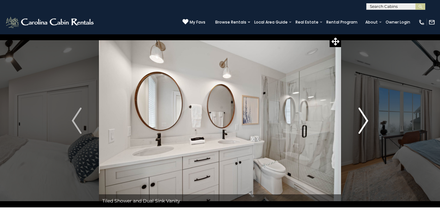
click at [363, 113] on img "Next" at bounding box center [363, 121] width 10 height 26
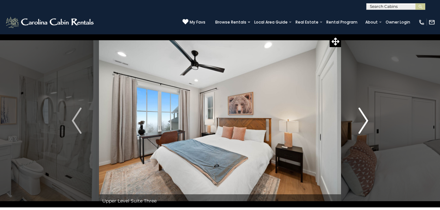
click at [363, 113] on img "Next" at bounding box center [363, 121] width 10 height 26
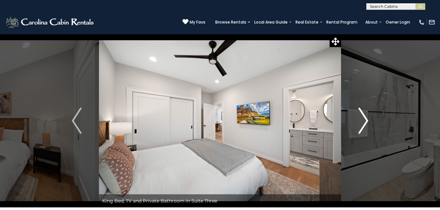
click at [363, 113] on img "Next" at bounding box center [363, 121] width 10 height 26
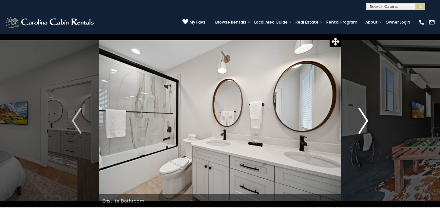
click at [363, 113] on img "Next" at bounding box center [363, 121] width 10 height 26
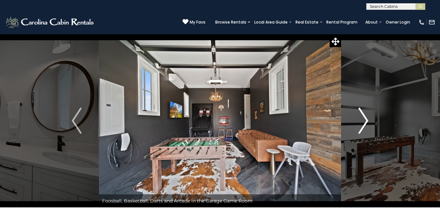
click at [363, 113] on img "Next" at bounding box center [363, 121] width 10 height 26
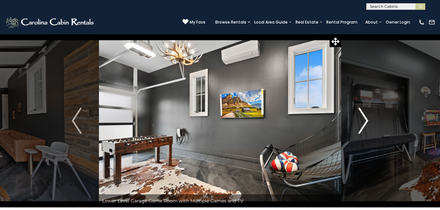
click at [363, 113] on img "Next" at bounding box center [363, 121] width 10 height 26
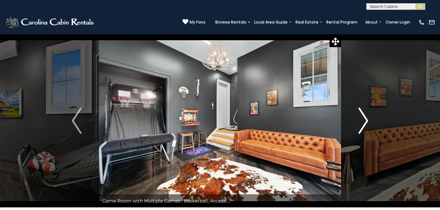
click at [363, 113] on img "Next" at bounding box center [363, 121] width 10 height 26
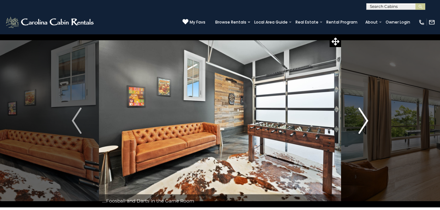
click at [363, 113] on img "Next" at bounding box center [363, 121] width 10 height 26
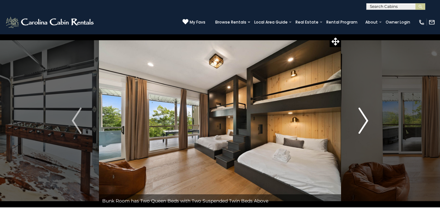
click at [363, 113] on img "Next" at bounding box center [363, 121] width 10 height 26
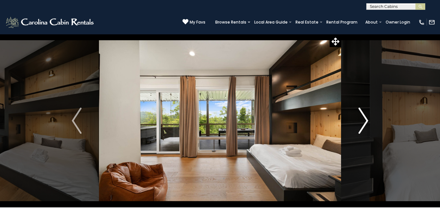
click at [363, 113] on img "Next" at bounding box center [363, 121] width 10 height 26
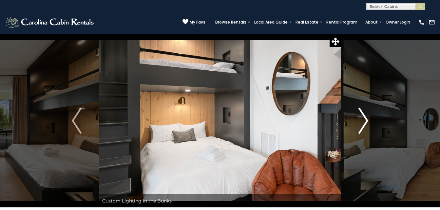
click at [363, 113] on img "Next" at bounding box center [363, 121] width 10 height 26
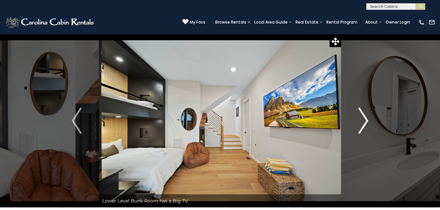
click at [363, 113] on img "Next" at bounding box center [363, 121] width 10 height 26
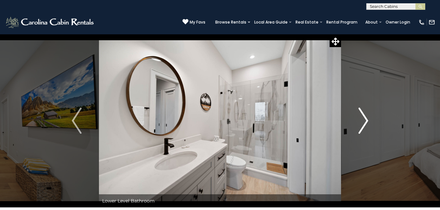
click at [363, 113] on img "Next" at bounding box center [363, 121] width 10 height 26
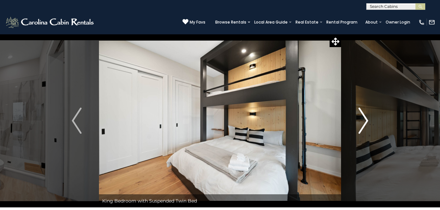
click at [363, 113] on img "Next" at bounding box center [363, 121] width 10 height 26
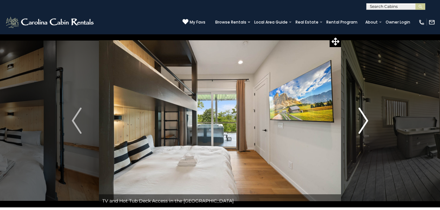
click at [363, 113] on img "Next" at bounding box center [363, 121] width 10 height 26
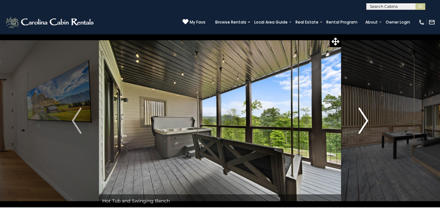
click at [363, 113] on img "Next" at bounding box center [363, 121] width 10 height 26
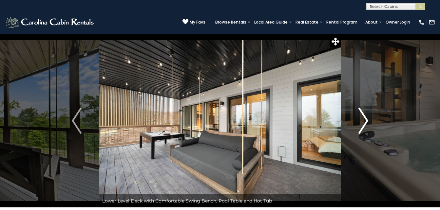
click at [363, 113] on img "Next" at bounding box center [363, 121] width 10 height 26
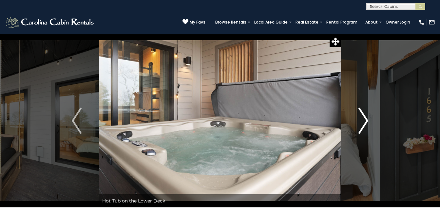
click at [363, 113] on img "Next" at bounding box center [363, 121] width 10 height 26
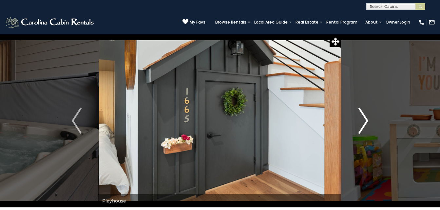
click at [363, 113] on img "Next" at bounding box center [363, 121] width 10 height 26
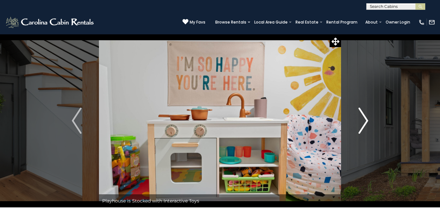
click at [363, 113] on img "Next" at bounding box center [363, 121] width 10 height 26
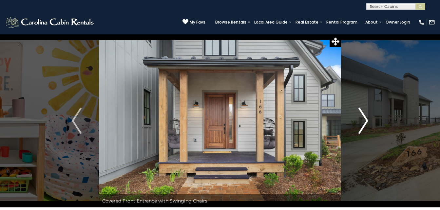
click at [363, 113] on img "Next" at bounding box center [363, 121] width 10 height 26
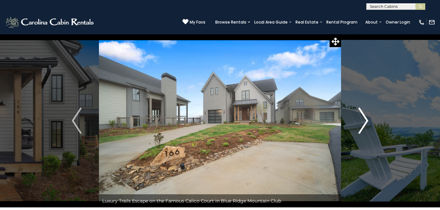
click at [363, 113] on img "Next" at bounding box center [363, 121] width 10 height 26
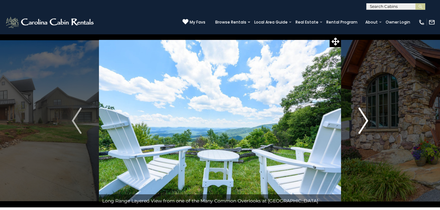
click at [363, 113] on img "Next" at bounding box center [363, 121] width 10 height 26
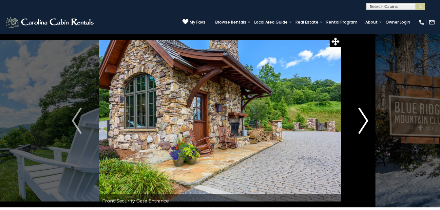
click at [363, 113] on img "Next" at bounding box center [363, 121] width 10 height 26
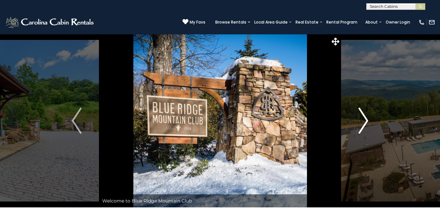
click at [363, 113] on img "Next" at bounding box center [363, 121] width 10 height 26
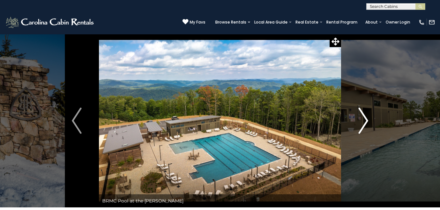
click at [363, 113] on img "Next" at bounding box center [363, 121] width 10 height 26
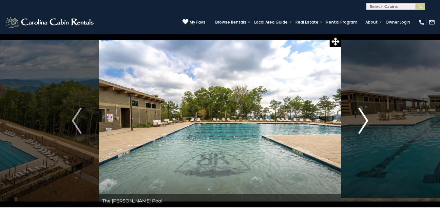
click at [363, 113] on img "Next" at bounding box center [363, 121] width 10 height 26
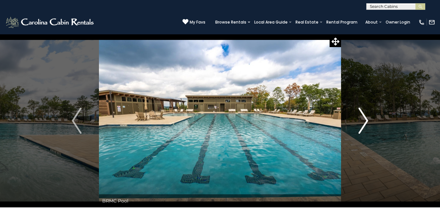
click at [363, 113] on img "Next" at bounding box center [363, 121] width 10 height 26
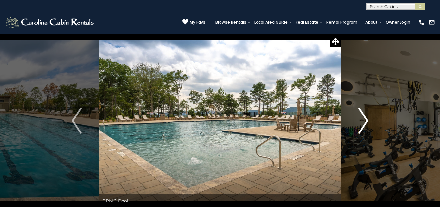
click at [363, 113] on img "Next" at bounding box center [363, 121] width 10 height 26
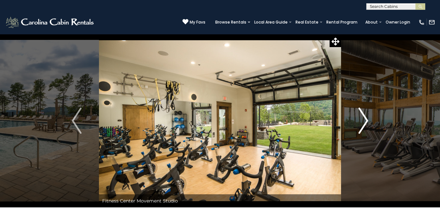
click at [363, 113] on img "Next" at bounding box center [363, 121] width 10 height 26
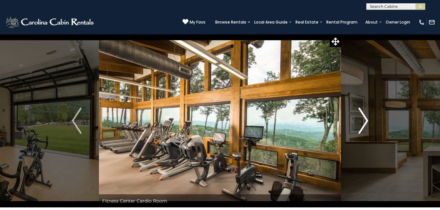
click at [363, 113] on img "Next" at bounding box center [363, 121] width 10 height 26
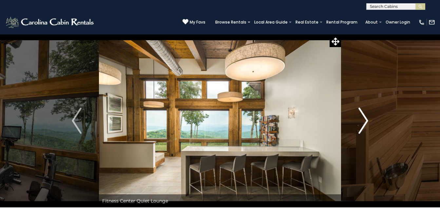
click at [363, 113] on img "Next" at bounding box center [363, 121] width 10 height 26
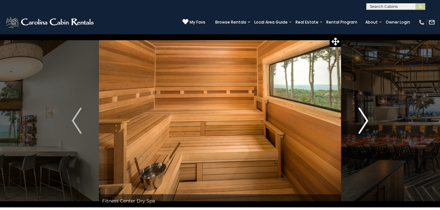
click at [363, 113] on img "Next" at bounding box center [363, 121] width 10 height 26
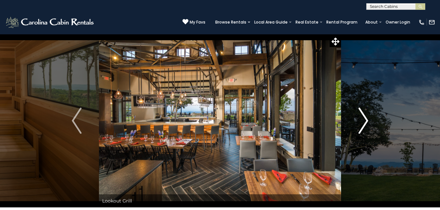
click at [363, 113] on img "Next" at bounding box center [363, 121] width 10 height 26
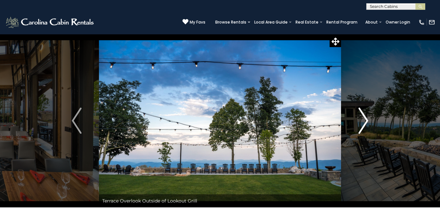
click at [363, 113] on img "Next" at bounding box center [363, 121] width 10 height 26
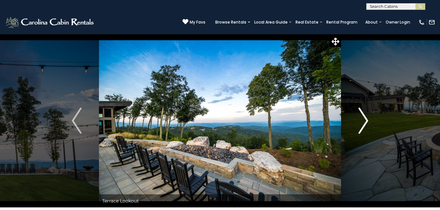
click at [363, 113] on img "Next" at bounding box center [363, 121] width 10 height 26
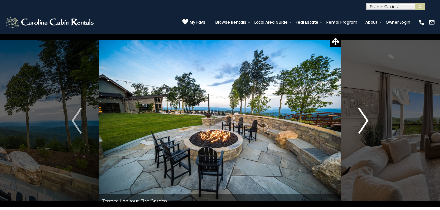
click at [363, 113] on img "Next" at bounding box center [363, 121] width 10 height 26
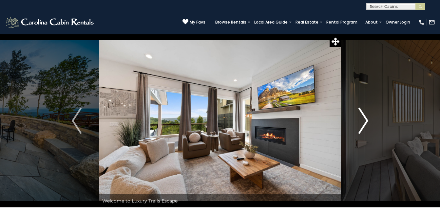
click at [363, 113] on img "Next" at bounding box center [363, 121] width 10 height 26
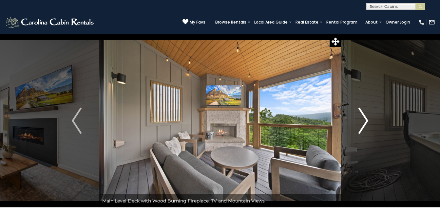
click at [363, 113] on img "Next" at bounding box center [363, 121] width 10 height 26
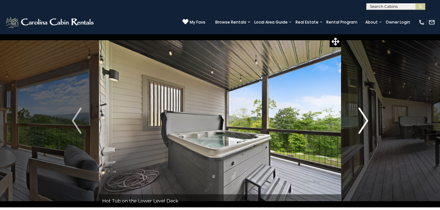
click at [363, 113] on img "Next" at bounding box center [363, 121] width 10 height 26
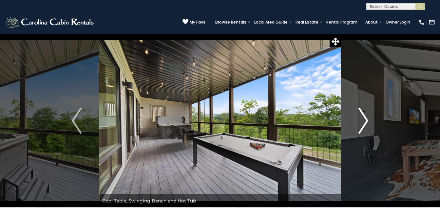
click at [363, 113] on img "Next" at bounding box center [363, 121] width 10 height 26
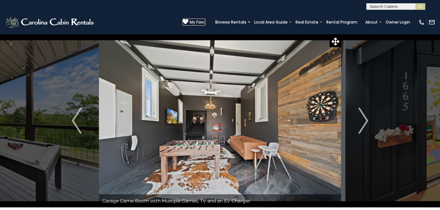
click at [182, 19] on icon at bounding box center [185, 22] width 6 height 6
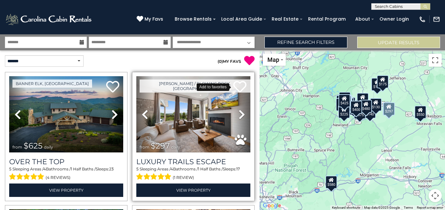
click at [236, 87] on icon at bounding box center [239, 86] width 13 height 13
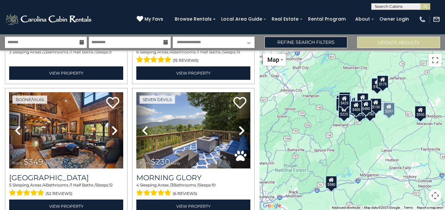
scroll to position [786, 0]
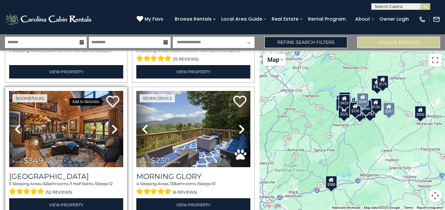
click at [108, 95] on icon at bounding box center [112, 101] width 13 height 13
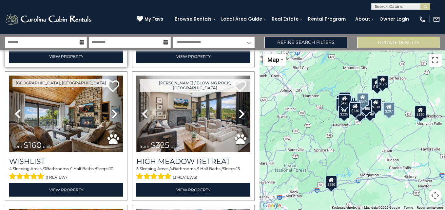
scroll to position [948, 0]
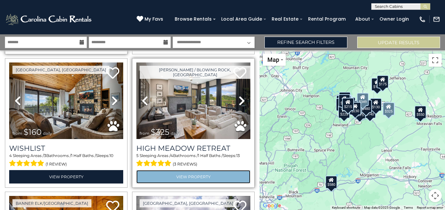
click at [197, 170] on link "View Property" at bounding box center [193, 176] width 114 height 13
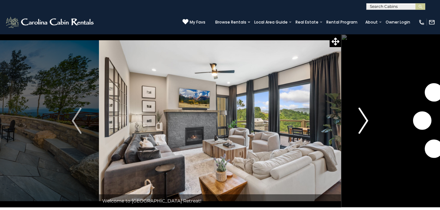
click at [364, 119] on img "Next" at bounding box center [363, 121] width 10 height 26
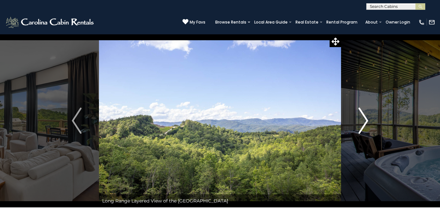
click at [364, 119] on img "Next" at bounding box center [363, 121] width 10 height 26
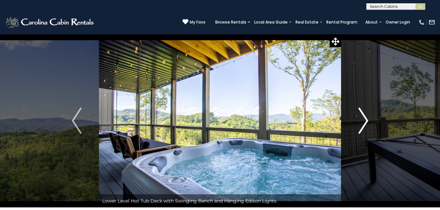
click at [364, 119] on img "Next" at bounding box center [363, 121] width 10 height 26
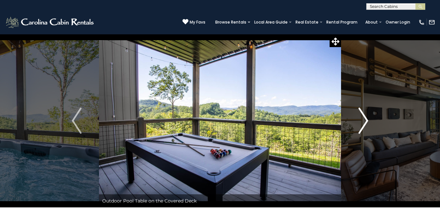
click at [364, 119] on img "Next" at bounding box center [363, 121] width 10 height 26
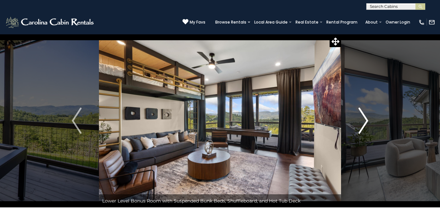
click at [364, 119] on img "Next" at bounding box center [363, 121] width 10 height 26
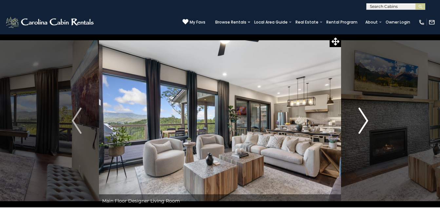
click at [364, 119] on img "Next" at bounding box center [363, 121] width 10 height 26
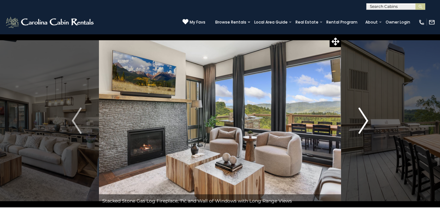
click at [364, 119] on img "Next" at bounding box center [363, 121] width 10 height 26
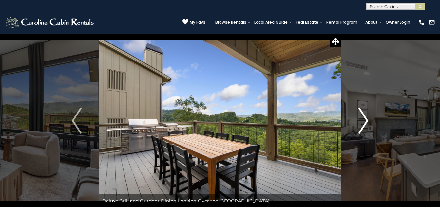
click at [364, 119] on img "Next" at bounding box center [363, 121] width 10 height 26
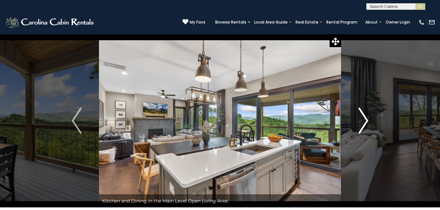
click at [364, 119] on img "Next" at bounding box center [363, 121] width 10 height 26
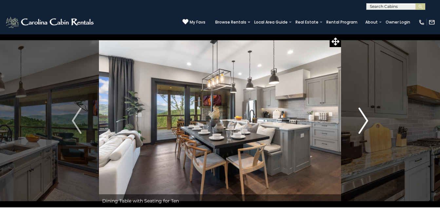
click at [364, 119] on img "Next" at bounding box center [363, 121] width 10 height 26
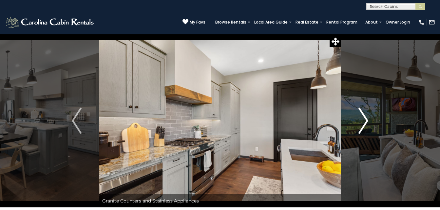
click at [364, 119] on img "Next" at bounding box center [363, 121] width 10 height 26
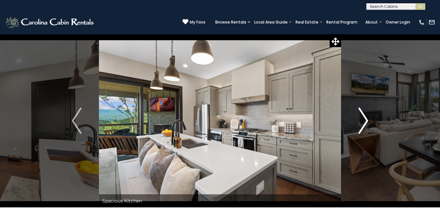
click at [364, 119] on img "Next" at bounding box center [363, 121] width 10 height 26
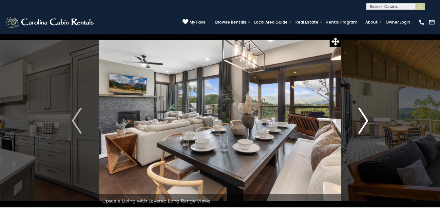
click at [364, 119] on img "Next" at bounding box center [363, 121] width 10 height 26
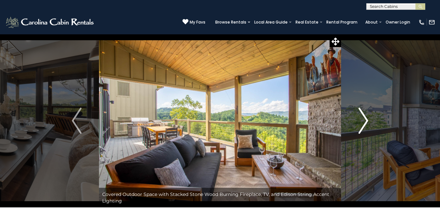
click at [364, 119] on img "Next" at bounding box center [363, 121] width 10 height 26
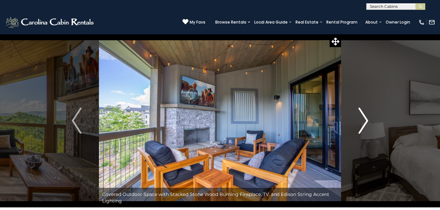
click at [364, 119] on img "Next" at bounding box center [363, 121] width 10 height 26
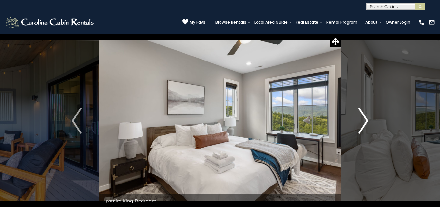
click at [364, 119] on img "Next" at bounding box center [363, 121] width 10 height 26
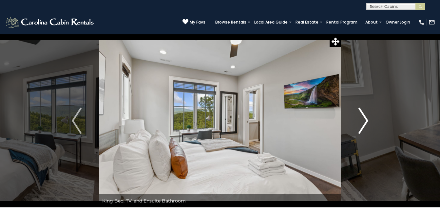
click at [364, 119] on img "Next" at bounding box center [363, 121] width 10 height 26
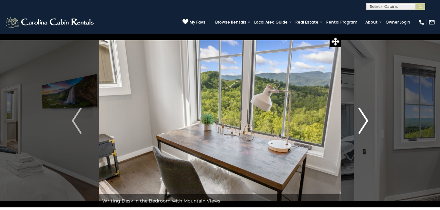
click at [364, 119] on img "Next" at bounding box center [363, 121] width 10 height 26
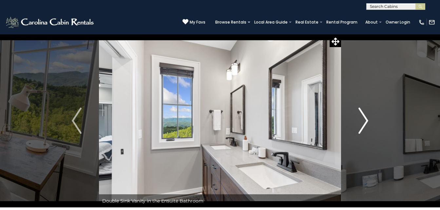
click at [364, 119] on img "Next" at bounding box center [363, 121] width 10 height 26
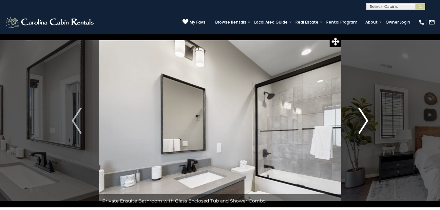
click at [364, 119] on img "Next" at bounding box center [363, 121] width 10 height 26
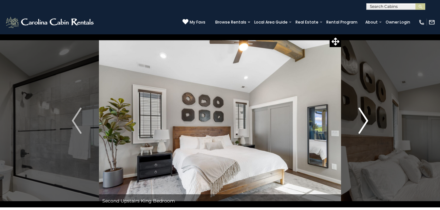
click at [364, 119] on img "Next" at bounding box center [363, 121] width 10 height 26
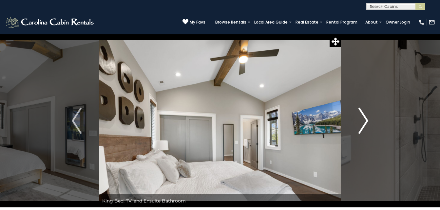
click at [364, 119] on img "Next" at bounding box center [363, 121] width 10 height 26
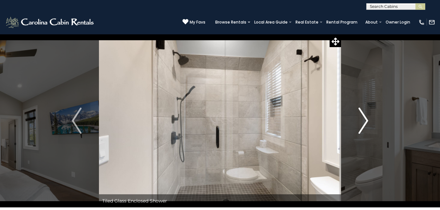
click at [364, 119] on img "Next" at bounding box center [363, 121] width 10 height 26
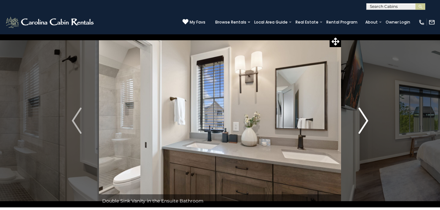
click at [364, 119] on img "Next" at bounding box center [363, 121] width 10 height 26
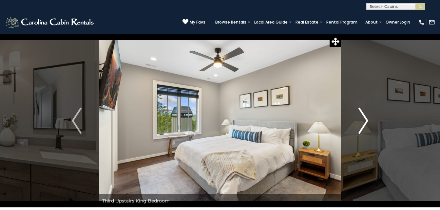
click at [364, 119] on img "Next" at bounding box center [363, 121] width 10 height 26
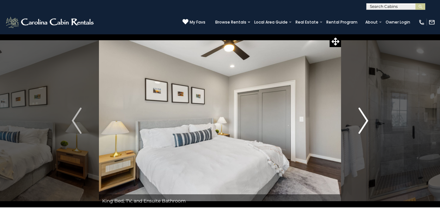
click at [364, 119] on img "Next" at bounding box center [363, 121] width 10 height 26
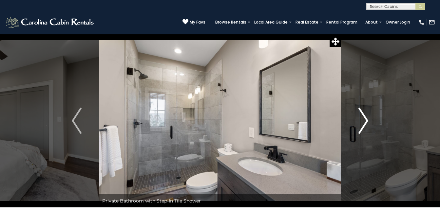
click at [364, 119] on img "Next" at bounding box center [363, 121] width 10 height 26
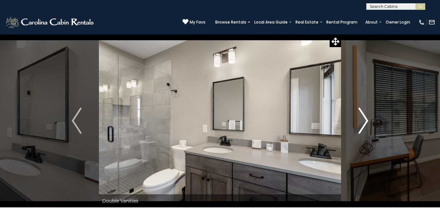
click at [364, 119] on img "Next" at bounding box center [363, 121] width 10 height 26
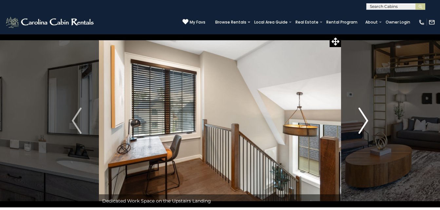
click at [364, 119] on img "Next" at bounding box center [363, 121] width 10 height 26
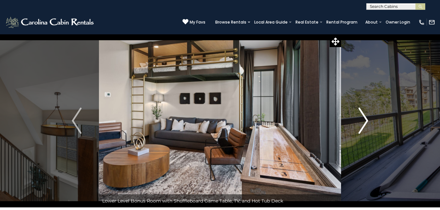
click at [364, 119] on img "Next" at bounding box center [363, 121] width 10 height 26
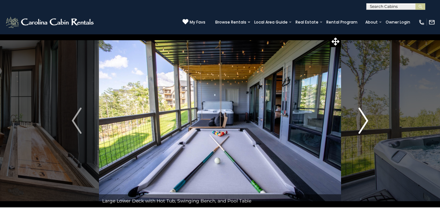
click at [364, 119] on img "Next" at bounding box center [363, 121] width 10 height 26
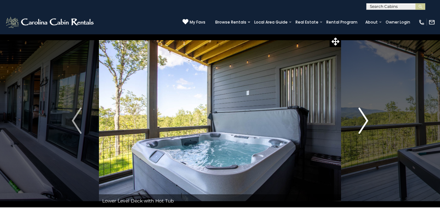
click at [364, 119] on img "Next" at bounding box center [363, 121] width 10 height 26
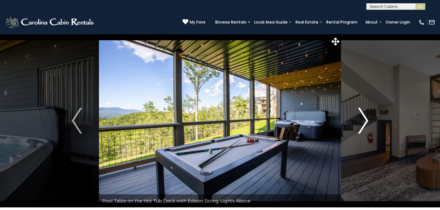
click at [364, 119] on img "Next" at bounding box center [363, 121] width 10 height 26
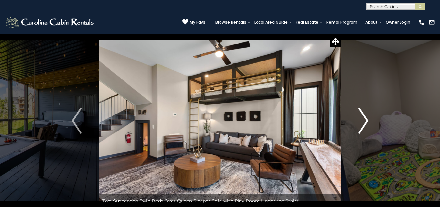
click at [364, 119] on img "Next" at bounding box center [363, 121] width 10 height 26
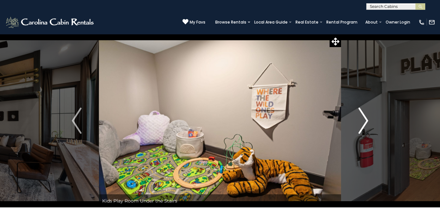
click at [364, 119] on img "Next" at bounding box center [363, 121] width 10 height 26
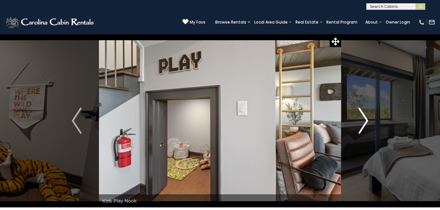
click at [364, 119] on img "Next" at bounding box center [363, 121] width 10 height 26
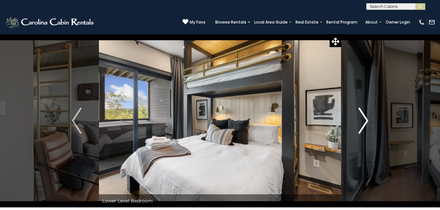
click at [364, 119] on img "Next" at bounding box center [363, 121] width 10 height 26
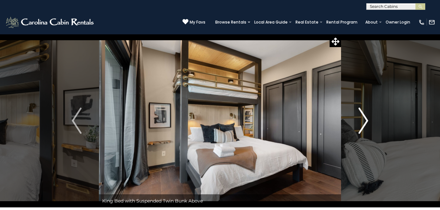
click at [364, 119] on img "Next" at bounding box center [363, 121] width 10 height 26
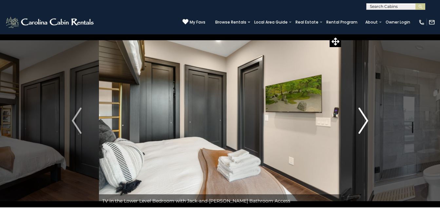
click at [364, 119] on img "Next" at bounding box center [363, 121] width 10 height 26
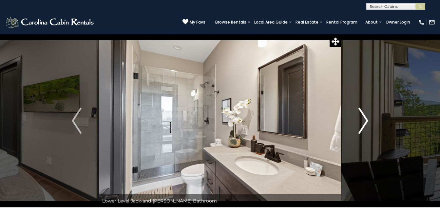
click at [364, 119] on img "Next" at bounding box center [363, 121] width 10 height 26
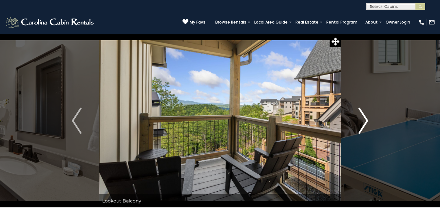
click at [364, 119] on img "Next" at bounding box center [363, 121] width 10 height 26
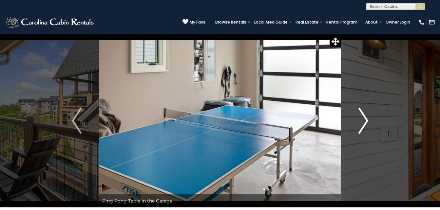
click at [364, 119] on img "Next" at bounding box center [363, 121] width 10 height 26
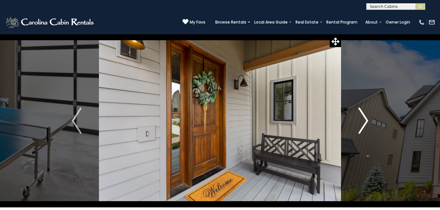
click at [364, 119] on img "Next" at bounding box center [363, 121] width 10 height 26
